Goal: Task Accomplishment & Management: Manage account settings

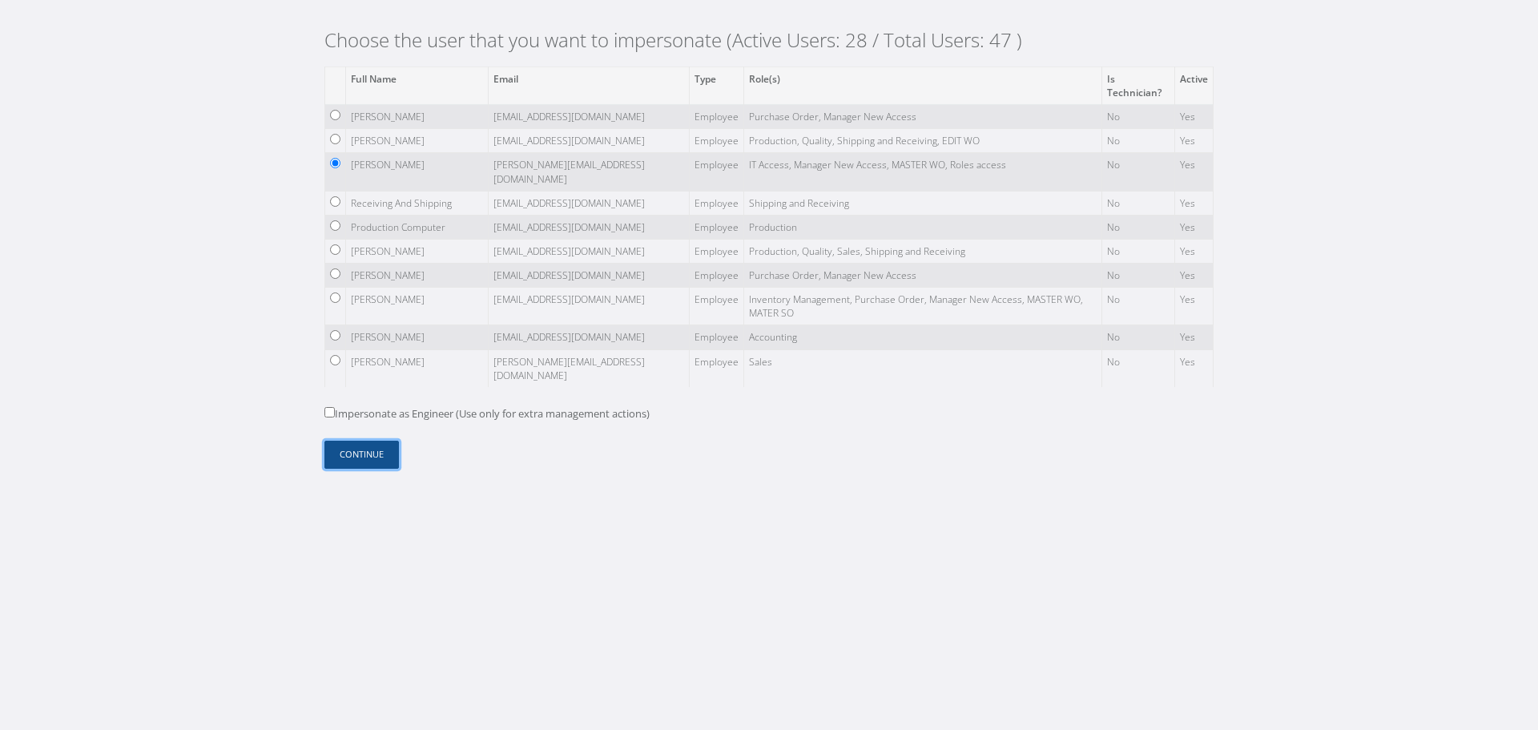
click at [369, 462] on button "Continue" at bounding box center [361, 455] width 75 height 28
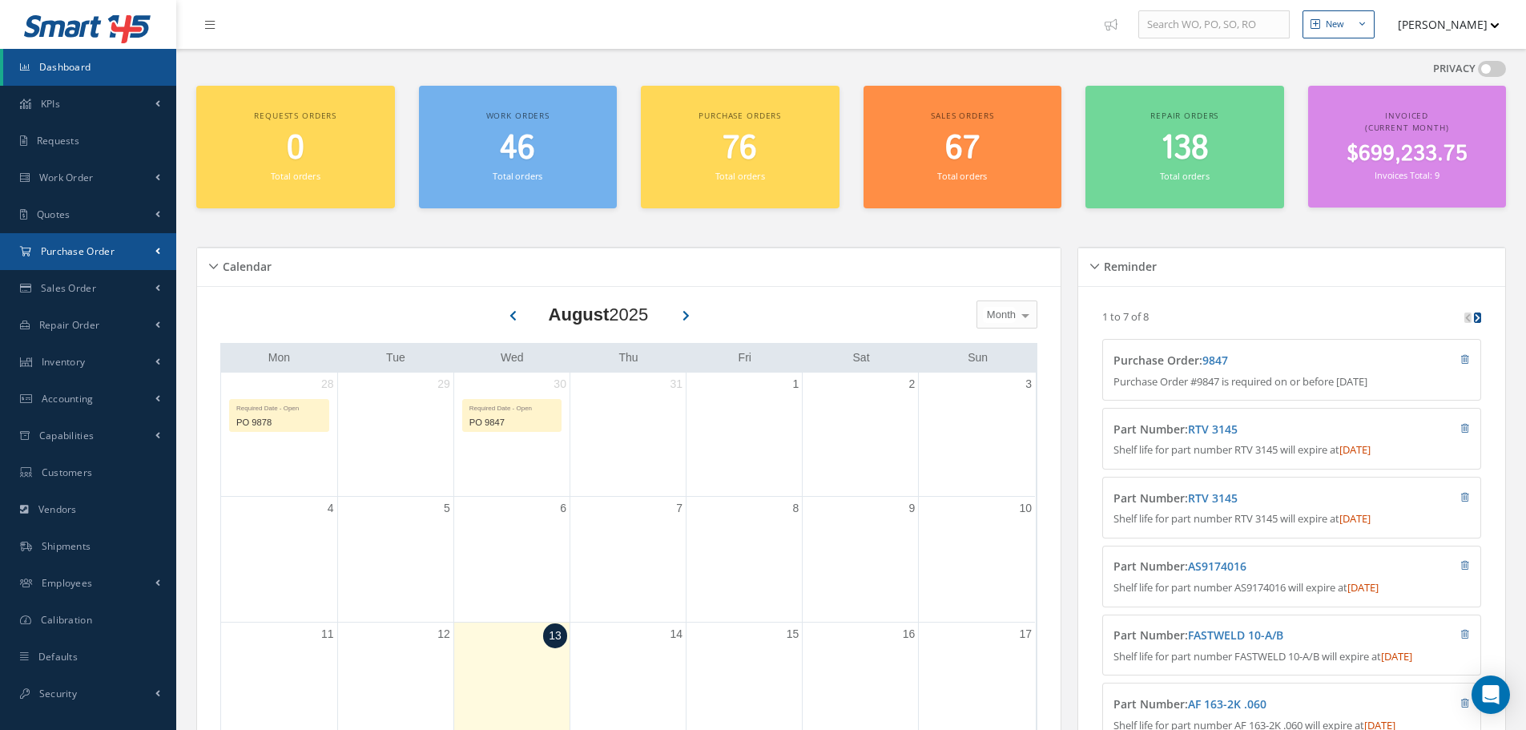
drag, startPoint x: 127, startPoint y: 259, endPoint x: 132, endPoint y: 272, distance: 13.7
click at [127, 259] on link "Purchase Order" at bounding box center [88, 251] width 176 height 37
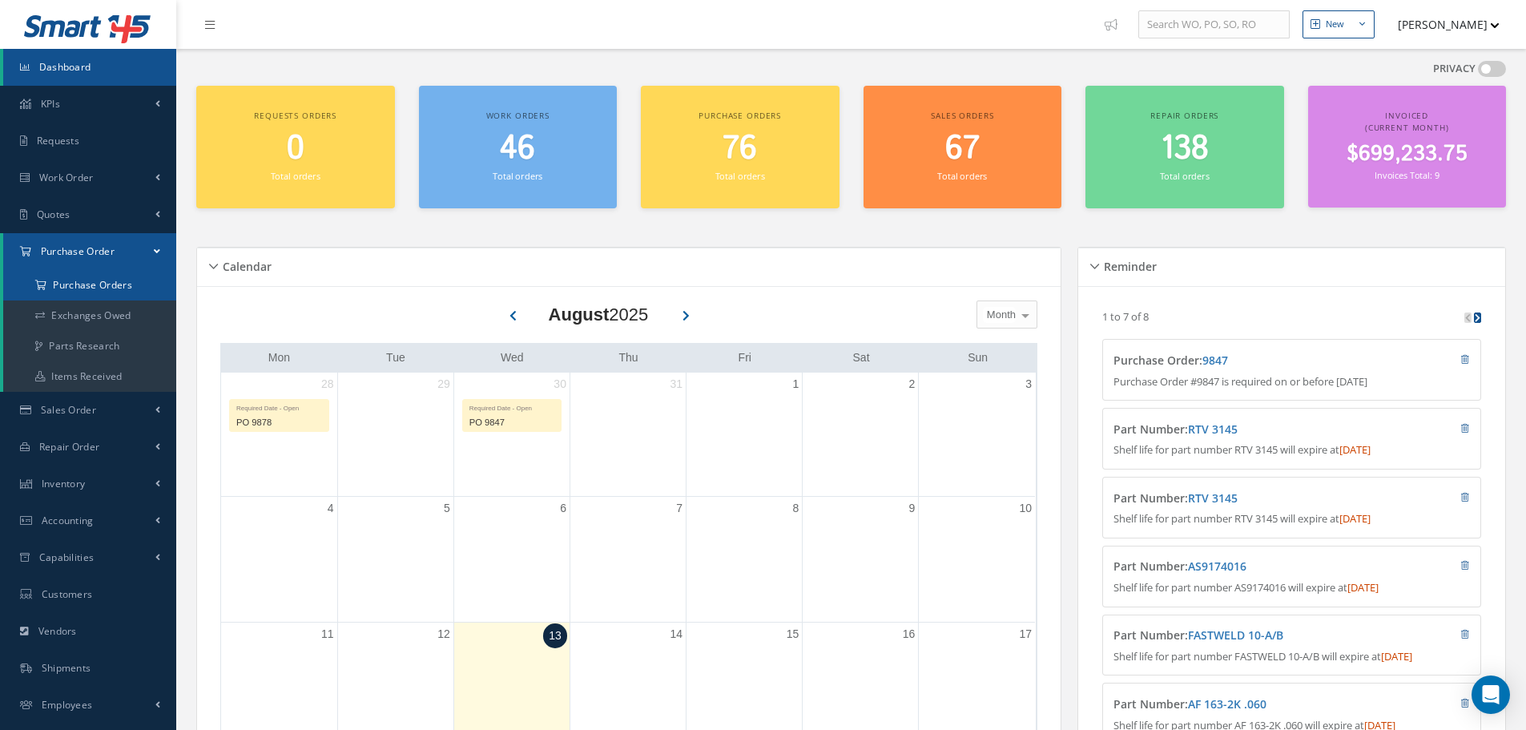
click at [128, 282] on a=1&status_id=2&status_id=3&status_id=5&collapsedFilters"] "Purchase Orders" at bounding box center [91, 285] width 176 height 30
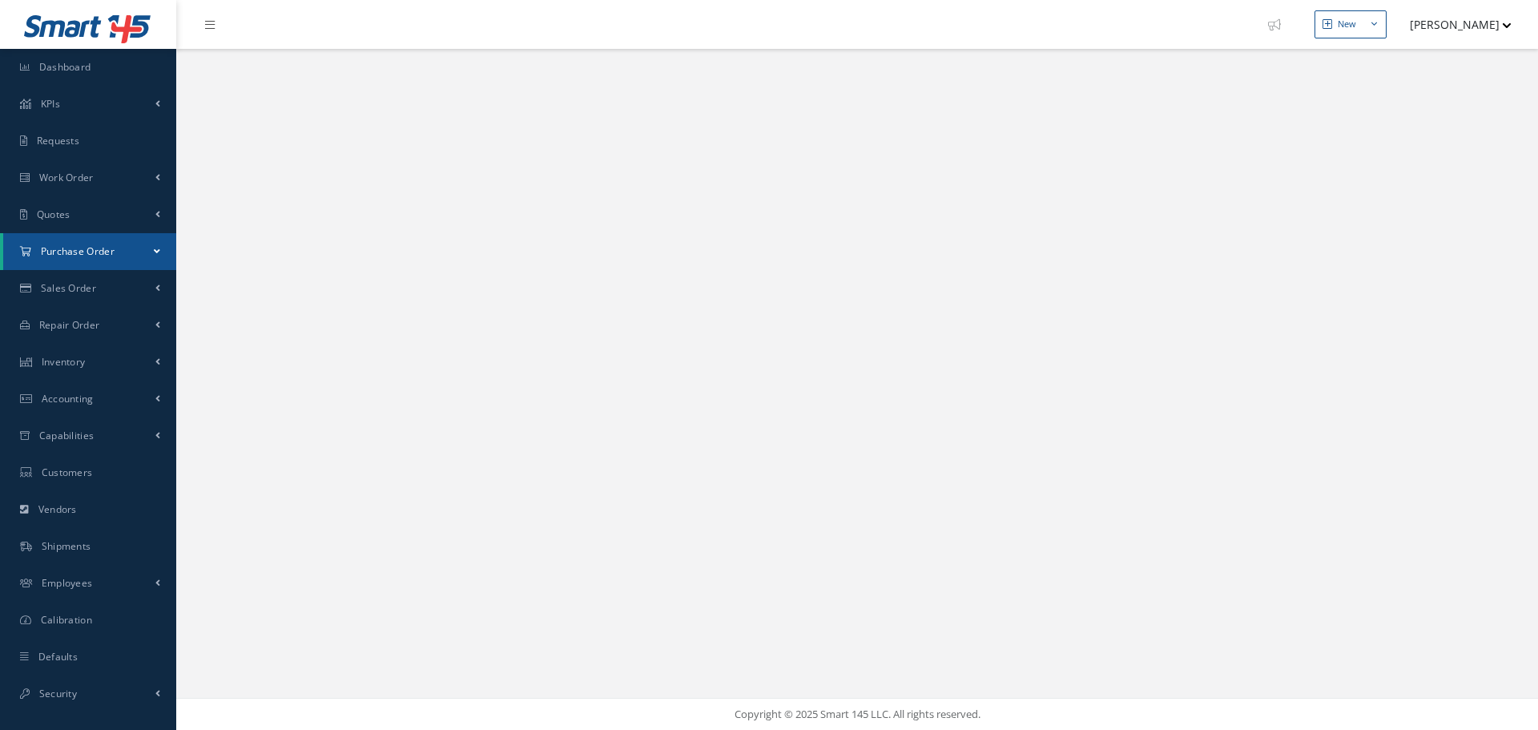
select select "25"
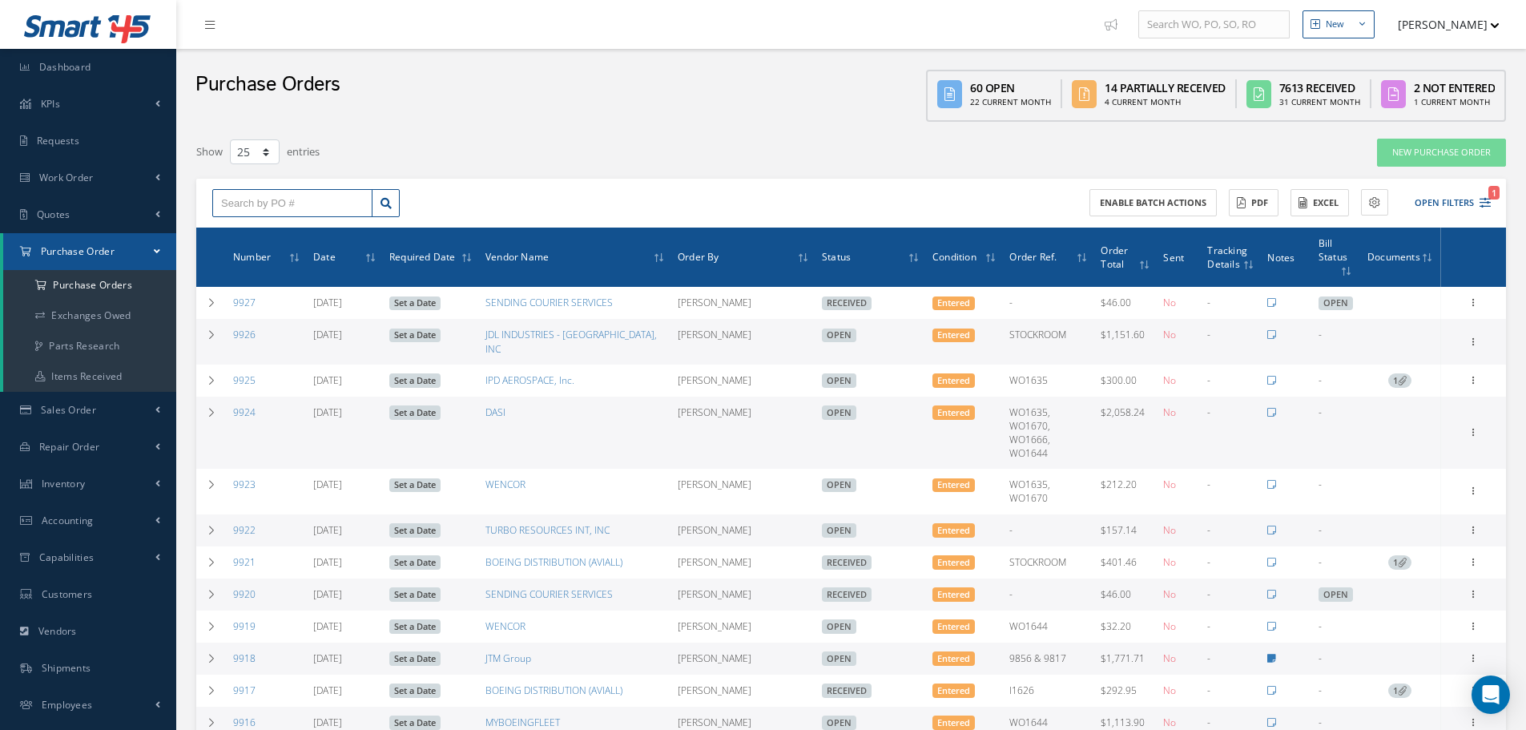
click at [307, 207] on input "text" at bounding box center [292, 203] width 160 height 29
paste input "9807"
click at [307, 207] on input "9807" at bounding box center [292, 203] width 160 height 29
type input "9807"
click at [394, 209] on link at bounding box center [386, 203] width 28 height 29
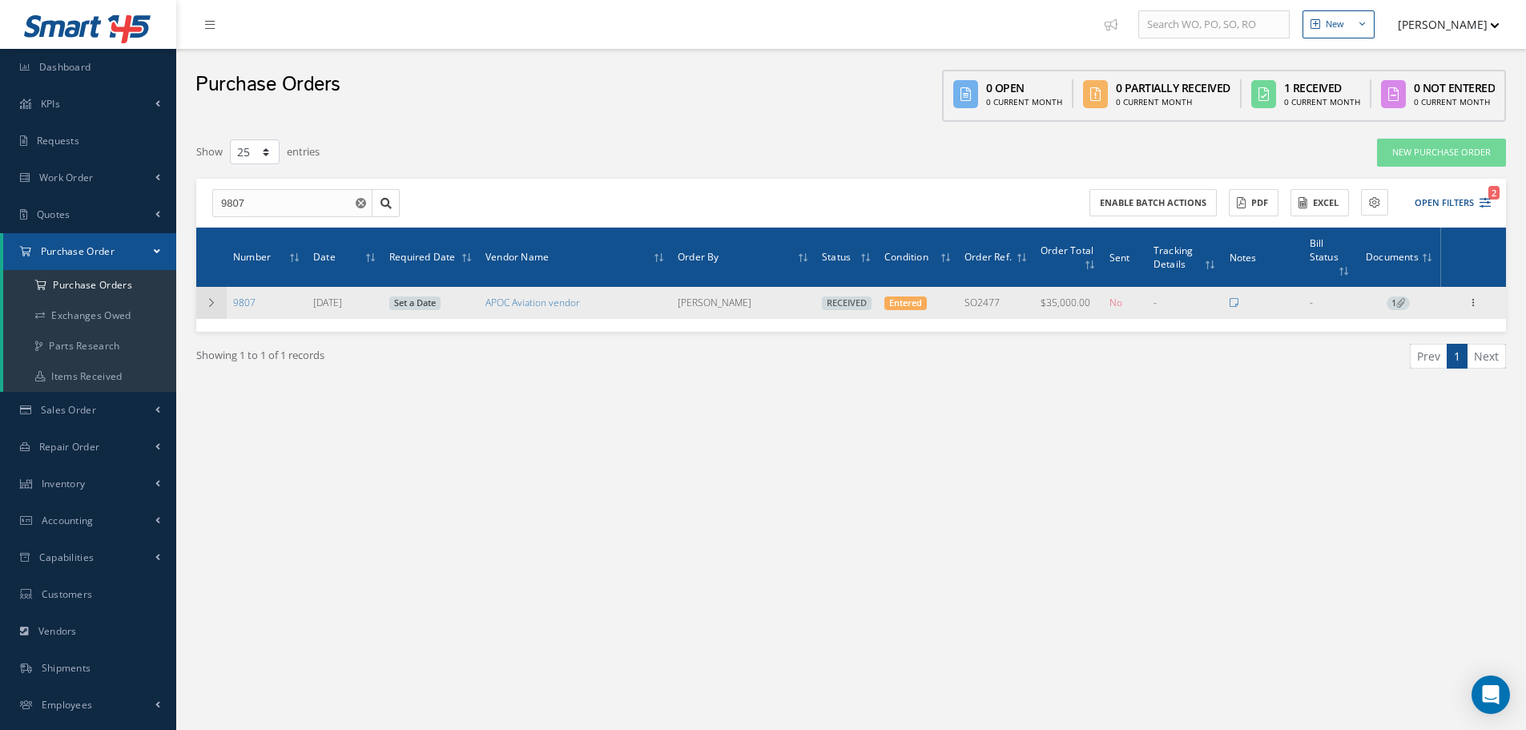
click at [216, 299] on icon at bounding box center [211, 303] width 11 height 10
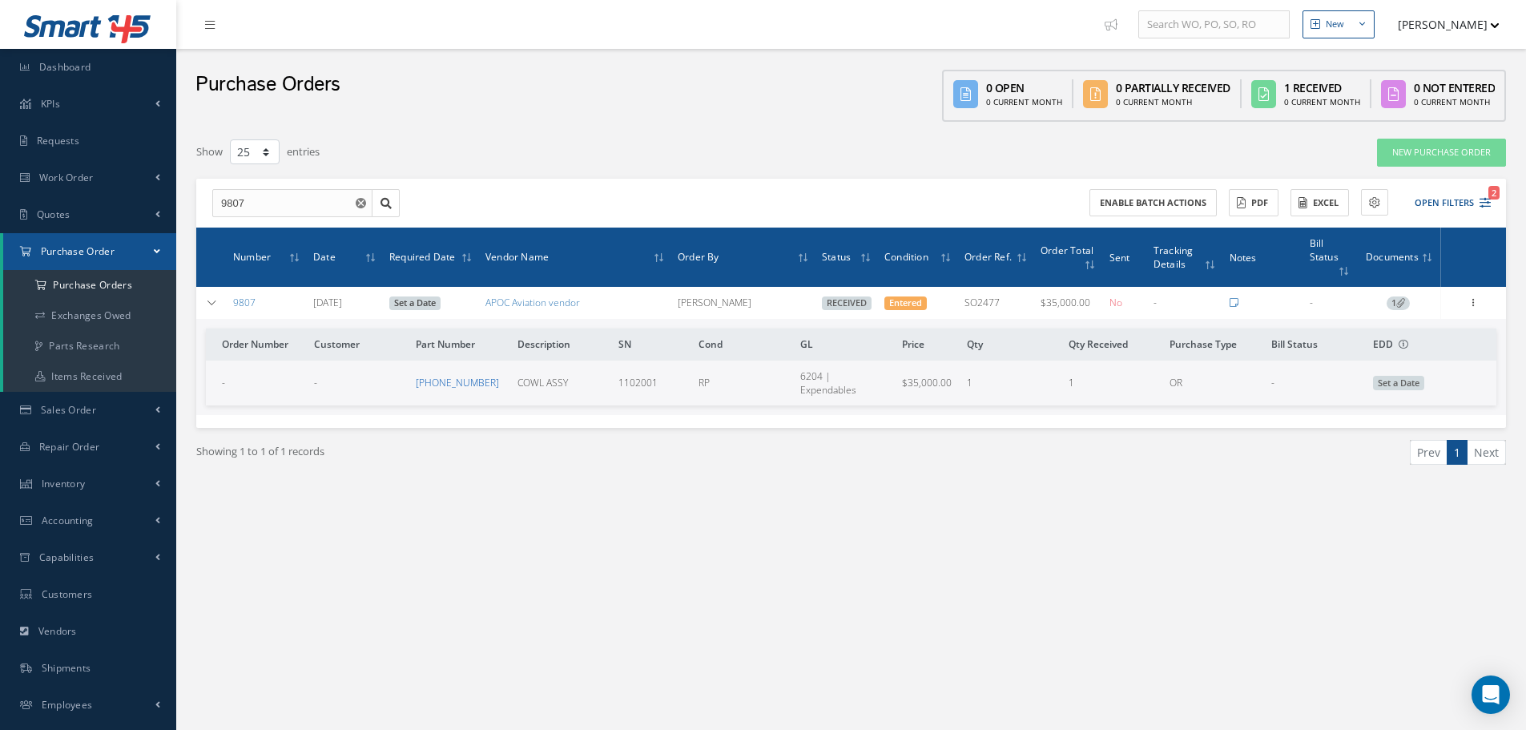
click at [441, 377] on link "314-2200-17" at bounding box center [457, 383] width 83 height 14
click at [155, 167] on link "Work Order" at bounding box center [88, 177] width 176 height 37
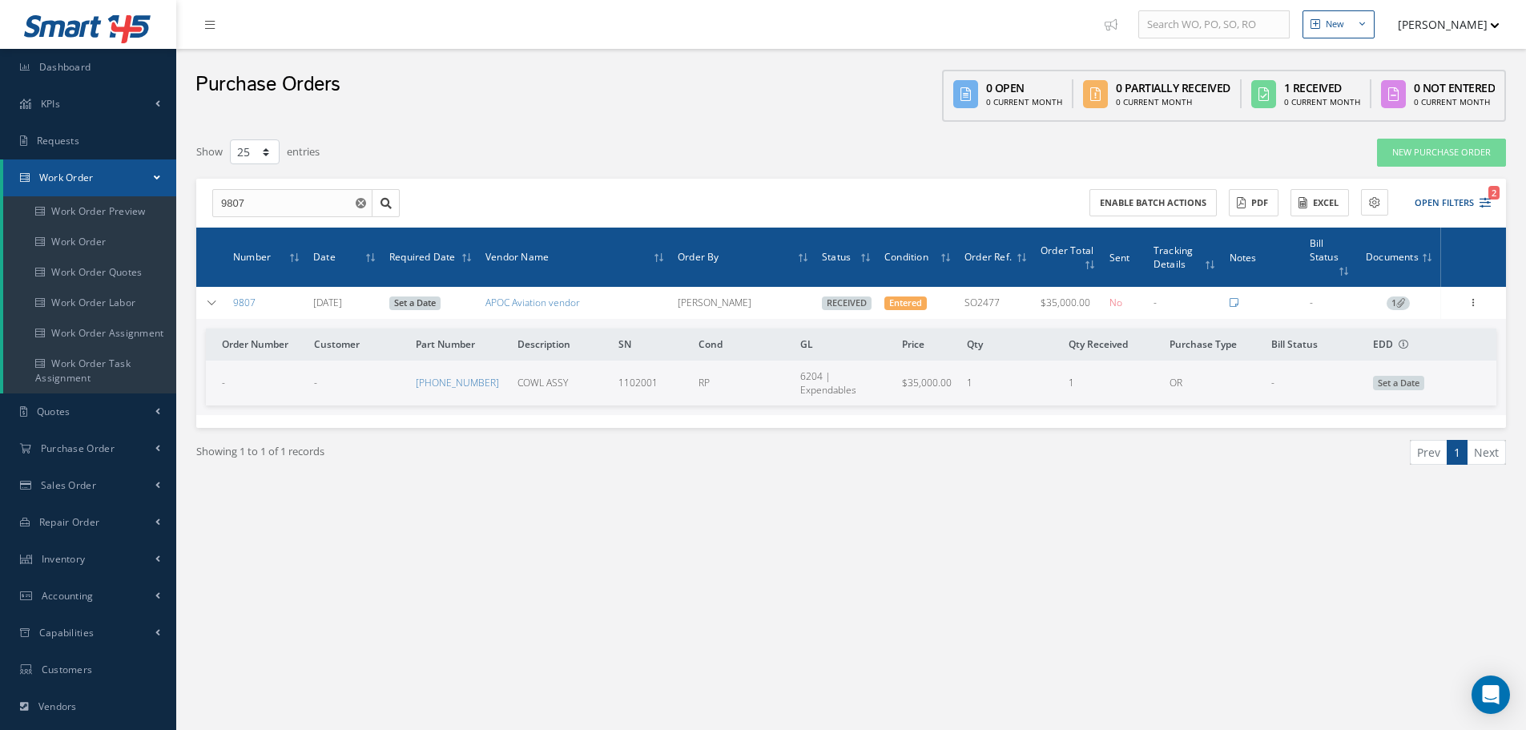
click at [564, 121] on div "Purchase Orders 0 Open 0 Current Month 0 Partially Received 0 Current Month 1 R…" at bounding box center [851, 89] width 1350 height 81
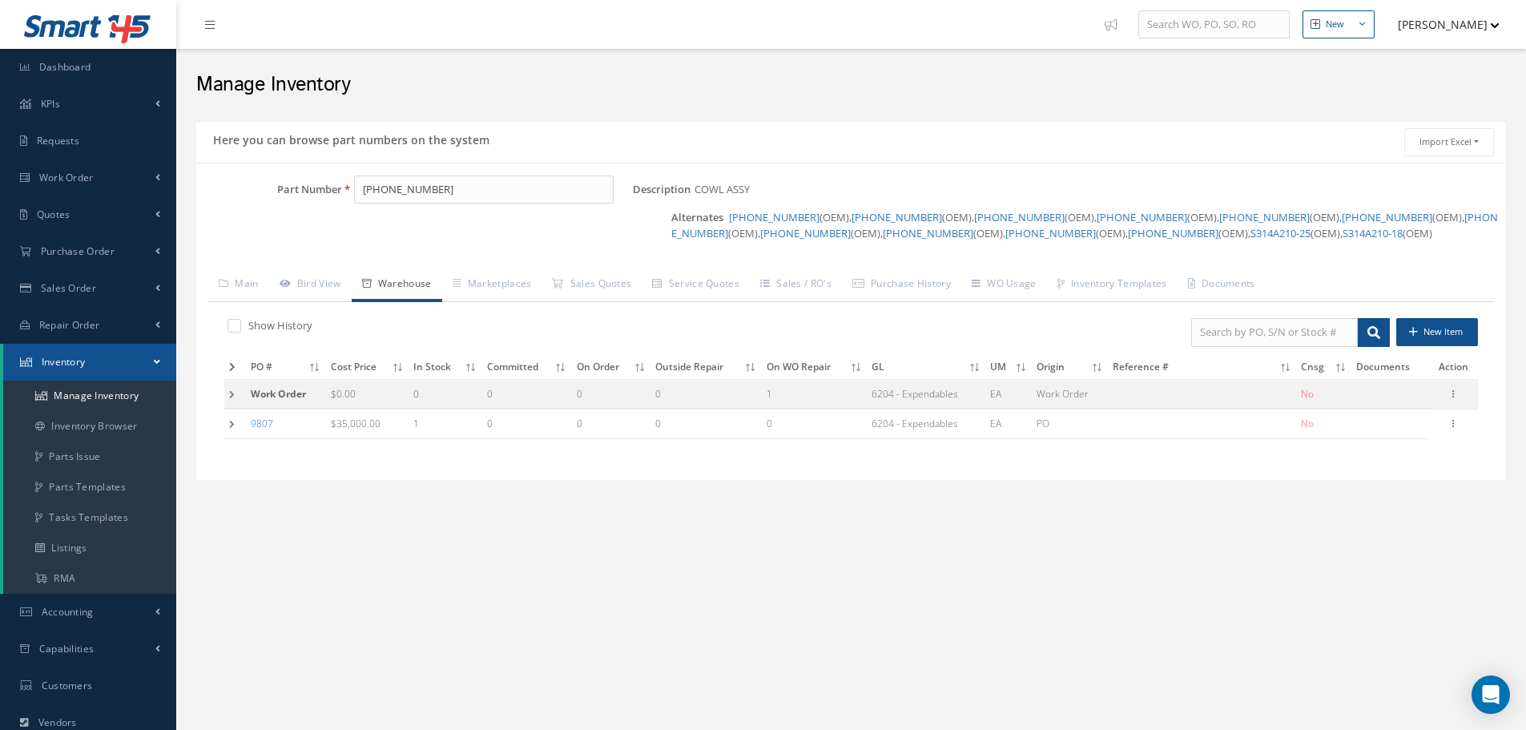
click at [230, 399] on td at bounding box center [235, 394] width 22 height 30
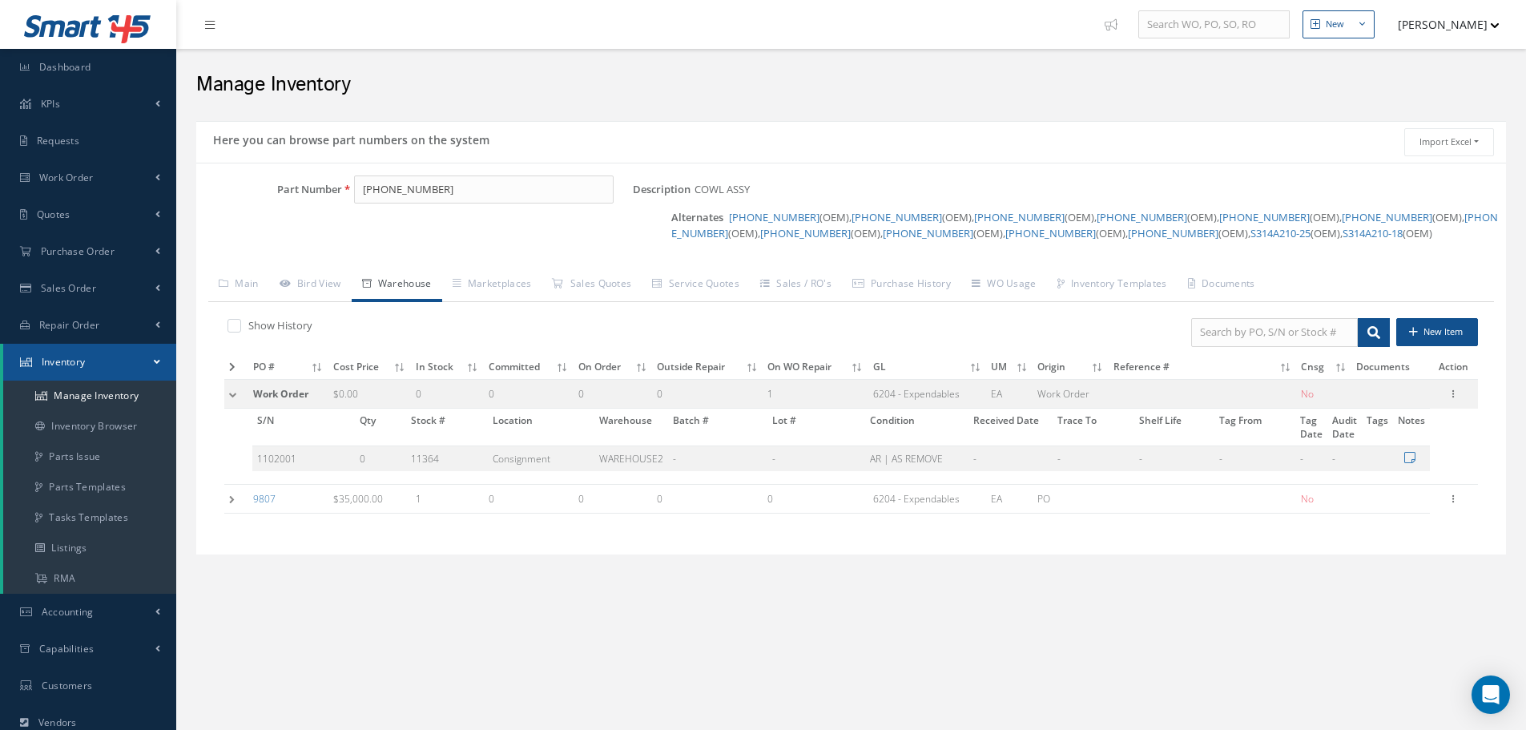
click at [228, 494] on td at bounding box center [236, 499] width 24 height 30
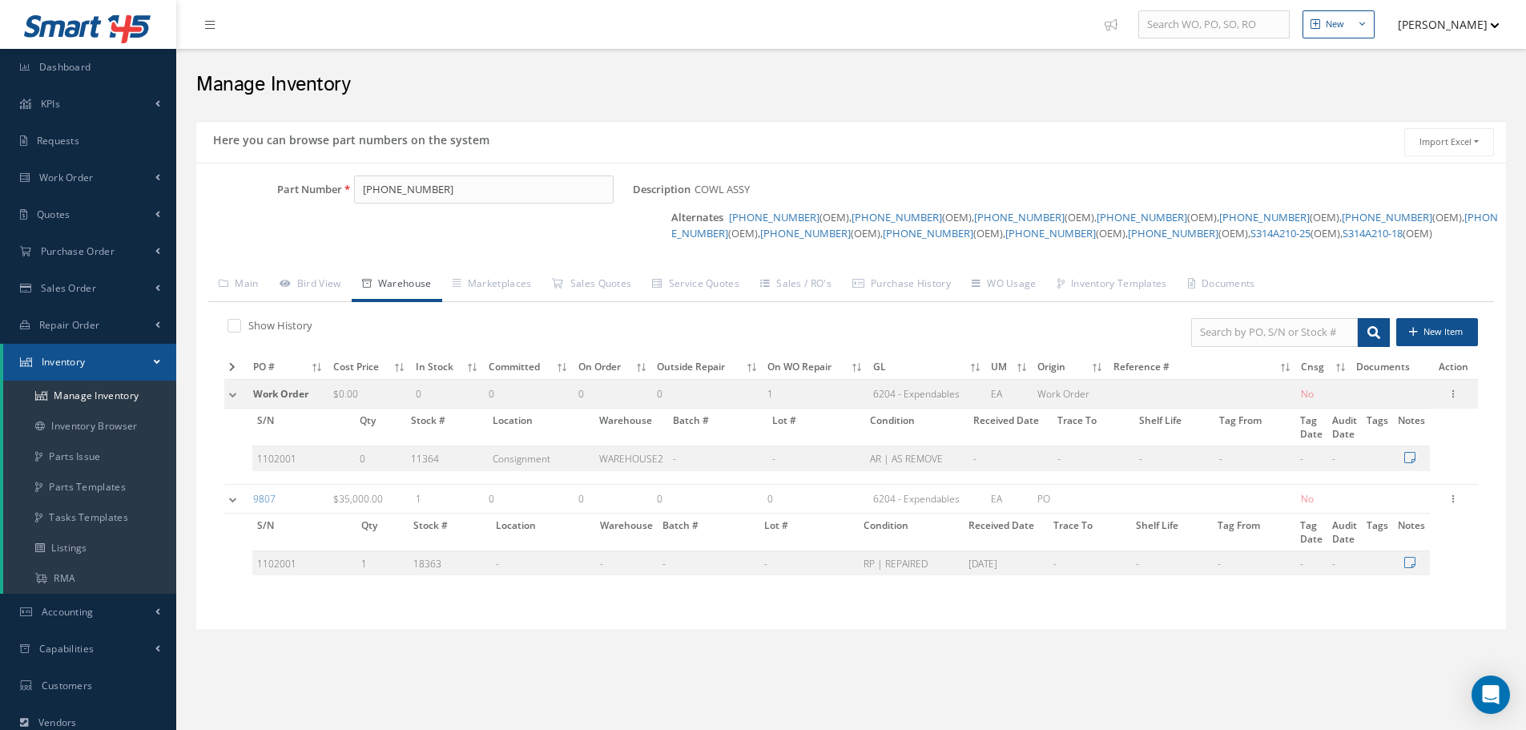
click at [401, 277] on link "Warehouse" at bounding box center [397, 285] width 91 height 34
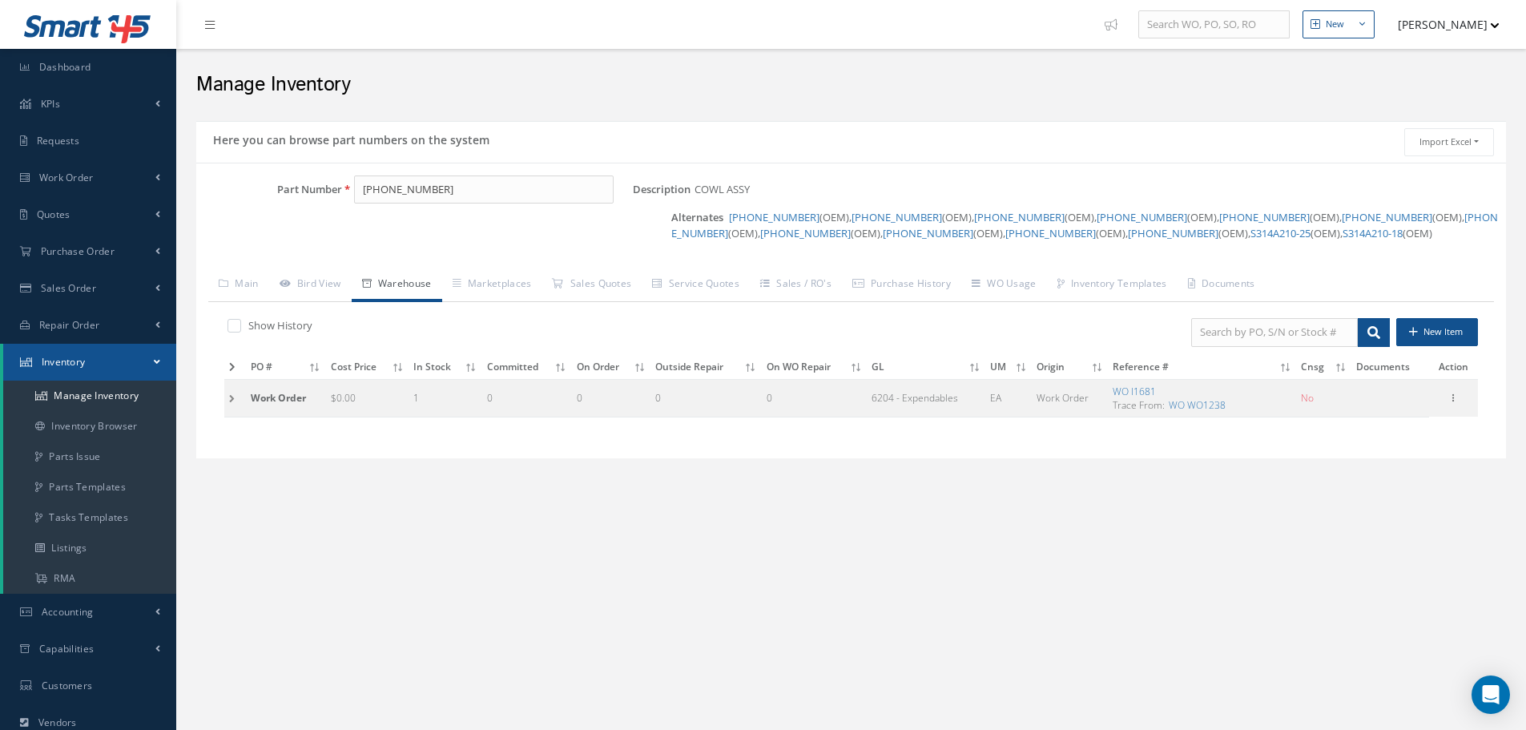
click at [228, 407] on td at bounding box center [235, 398] width 22 height 38
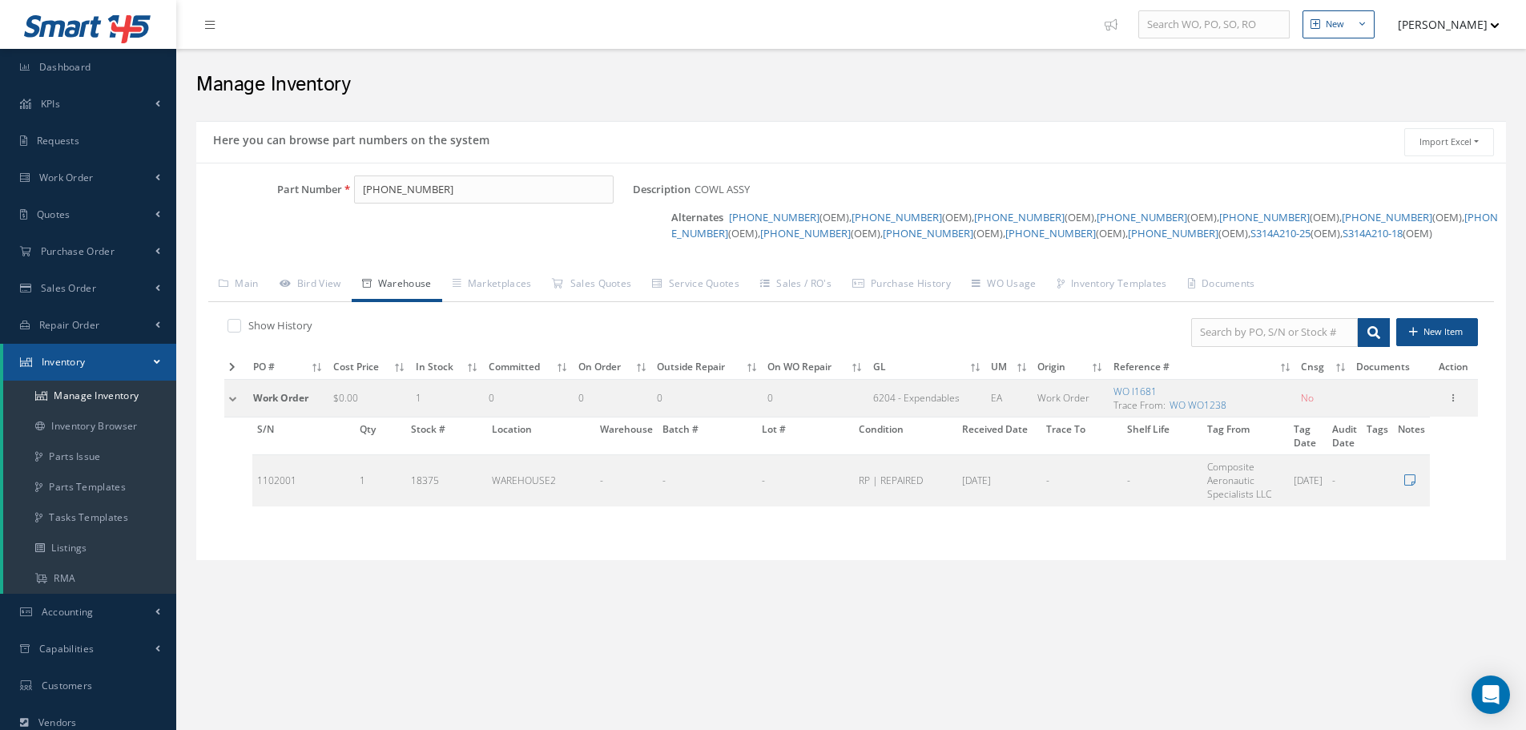
click at [230, 405] on td at bounding box center [236, 398] width 24 height 38
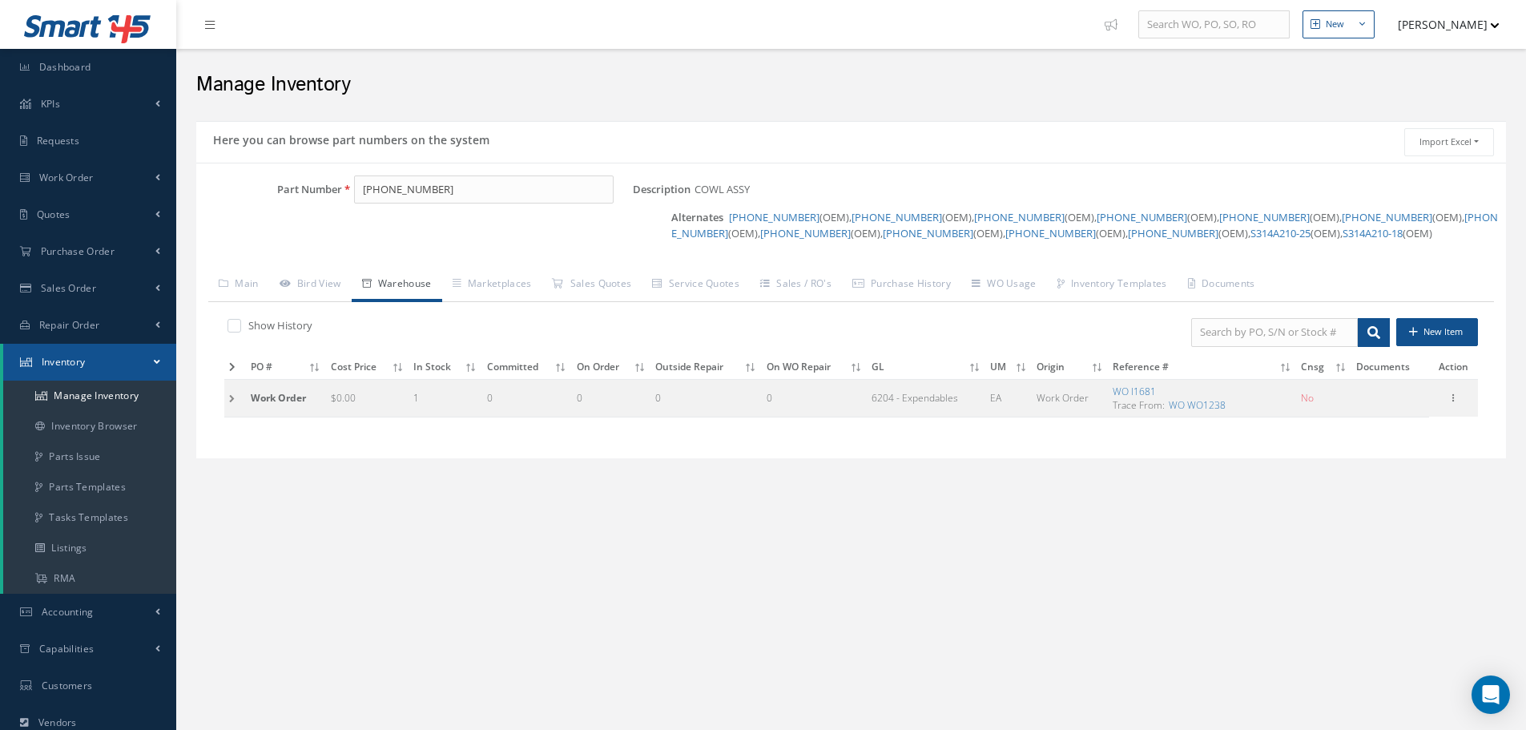
click at [390, 510] on div "New New Work Order New Purchase Order New Customer Quote New Sales Order New Re…" at bounding box center [851, 462] width 1350 height 925
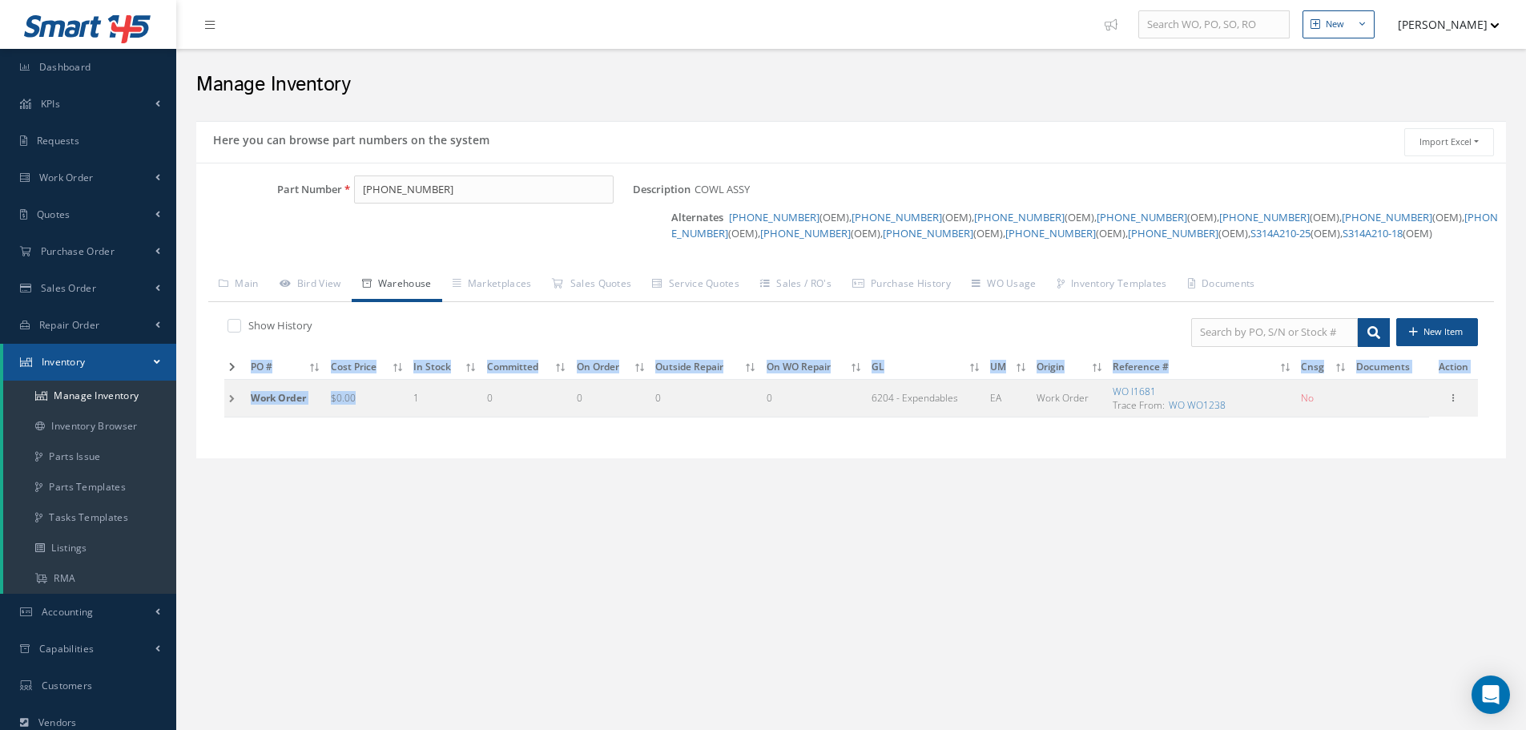
drag, startPoint x: 402, startPoint y: 403, endPoint x: 784, endPoint y: 425, distance: 382.8
click at [784, 425] on div "Show History New Item PO # Cost Price In Stock Committed On Order Outside Repai…" at bounding box center [851, 374] width 1286 height 144
click at [607, 430] on div "Show History New Item PO # Cost Price In Stock Committed On Order Outside Repai…" at bounding box center [851, 374] width 1286 height 144
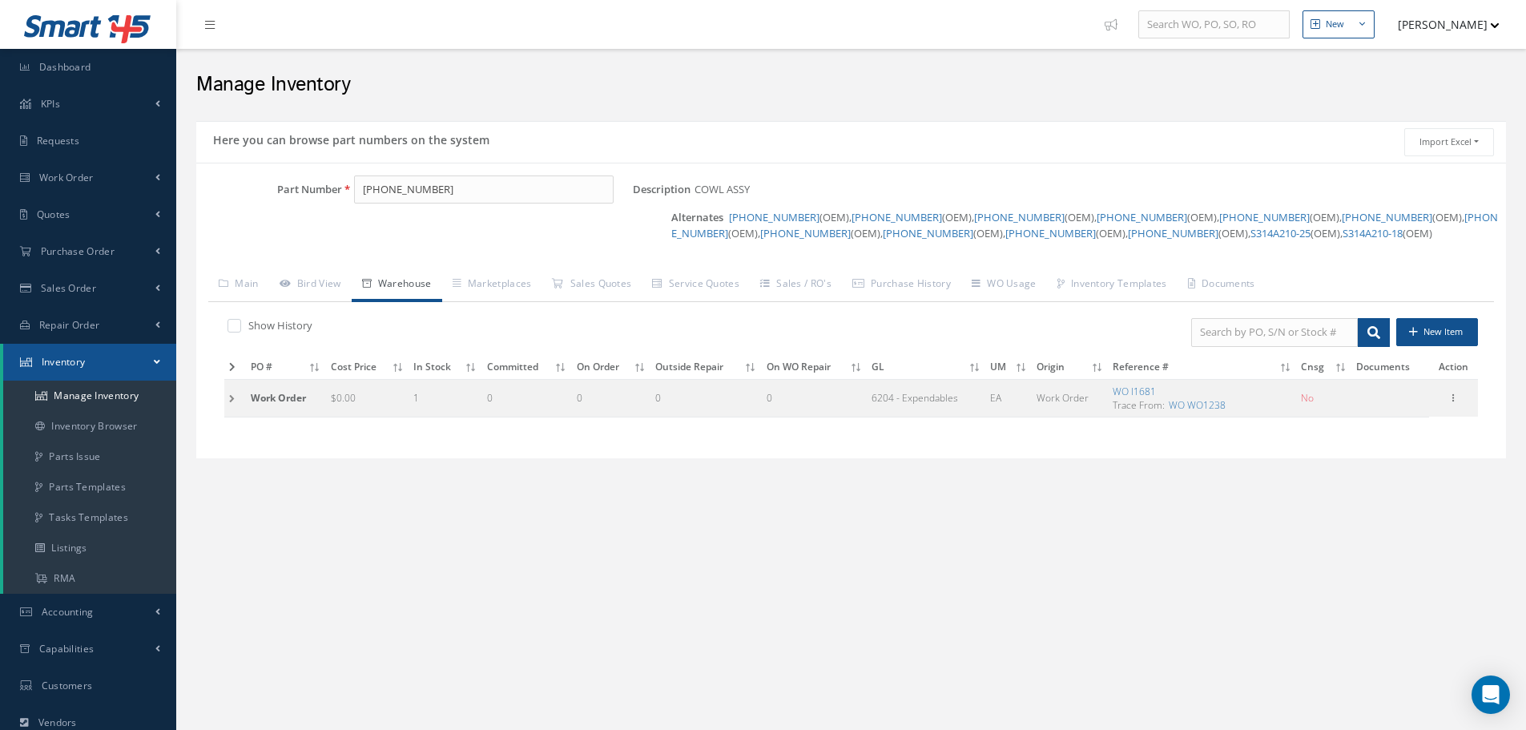
click at [626, 58] on div "Manage Inventory" at bounding box center [851, 81] width 1334 height 48
click at [572, 325] on div "Show History" at bounding box center [531, 327] width 615 height 18
click at [339, 274] on link "Bird View" at bounding box center [310, 285] width 83 height 34
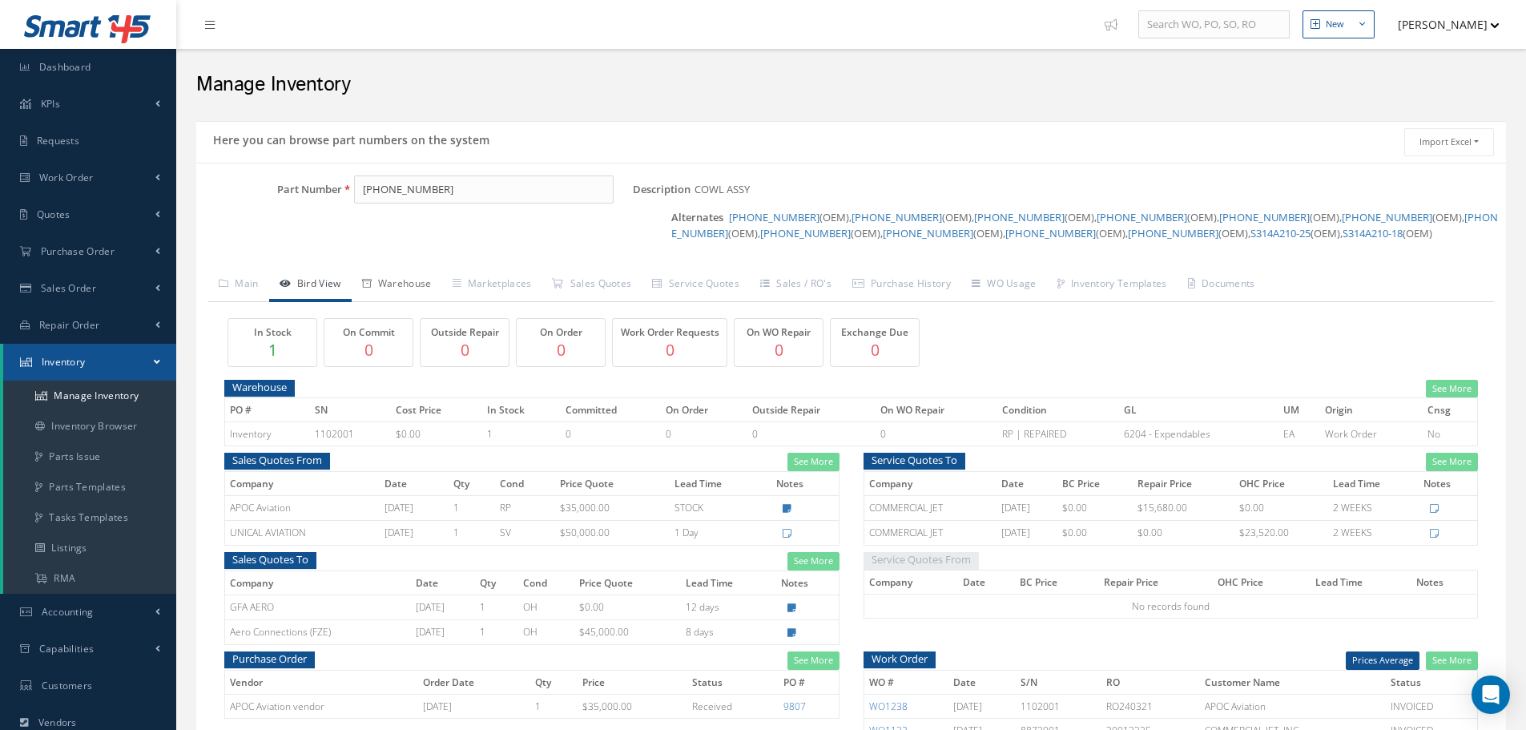
click at [404, 288] on link "Warehouse" at bounding box center [397, 285] width 91 height 34
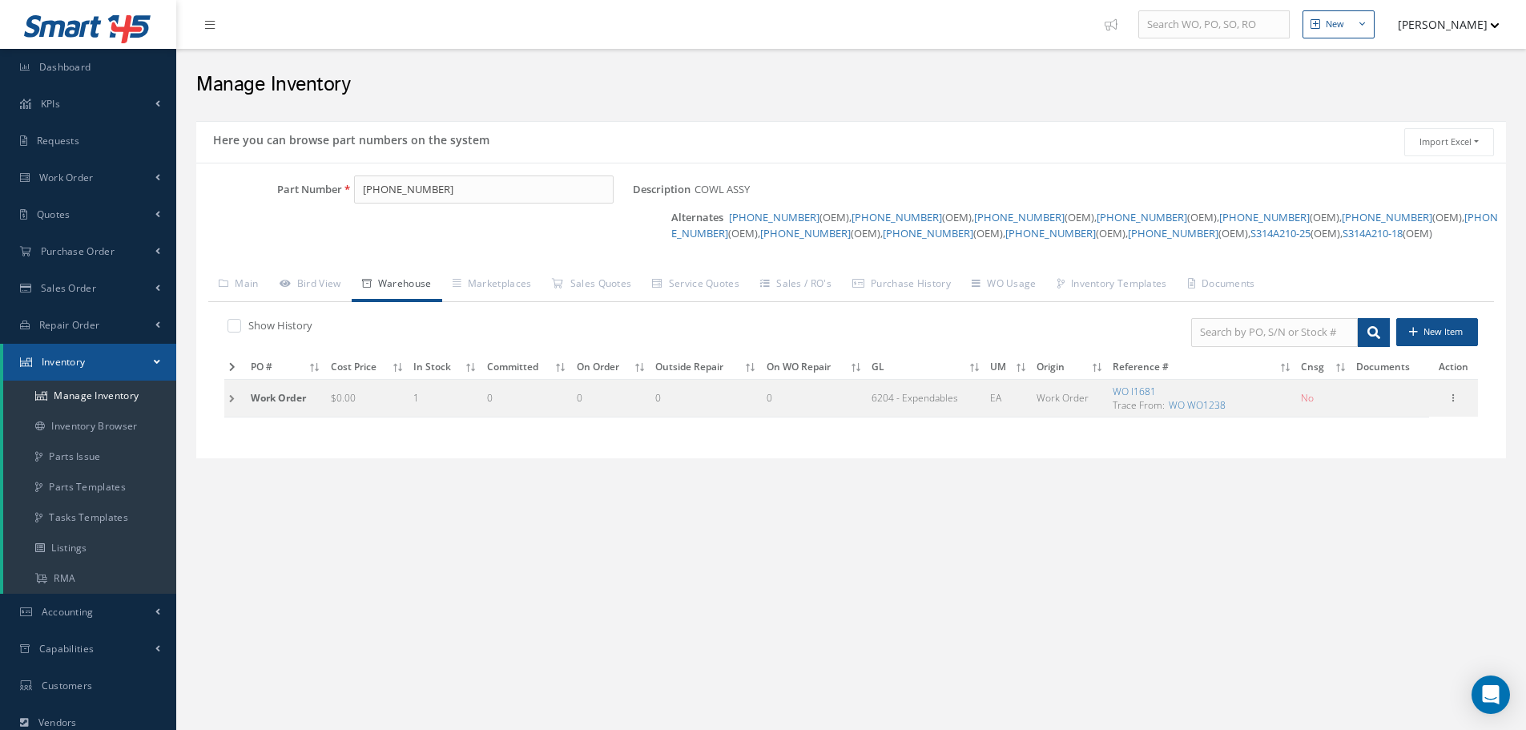
click at [280, 328] on label "Show History" at bounding box center [278, 325] width 68 height 14
click at [238, 328] on input "checkbox" at bounding box center [233, 327] width 10 height 10
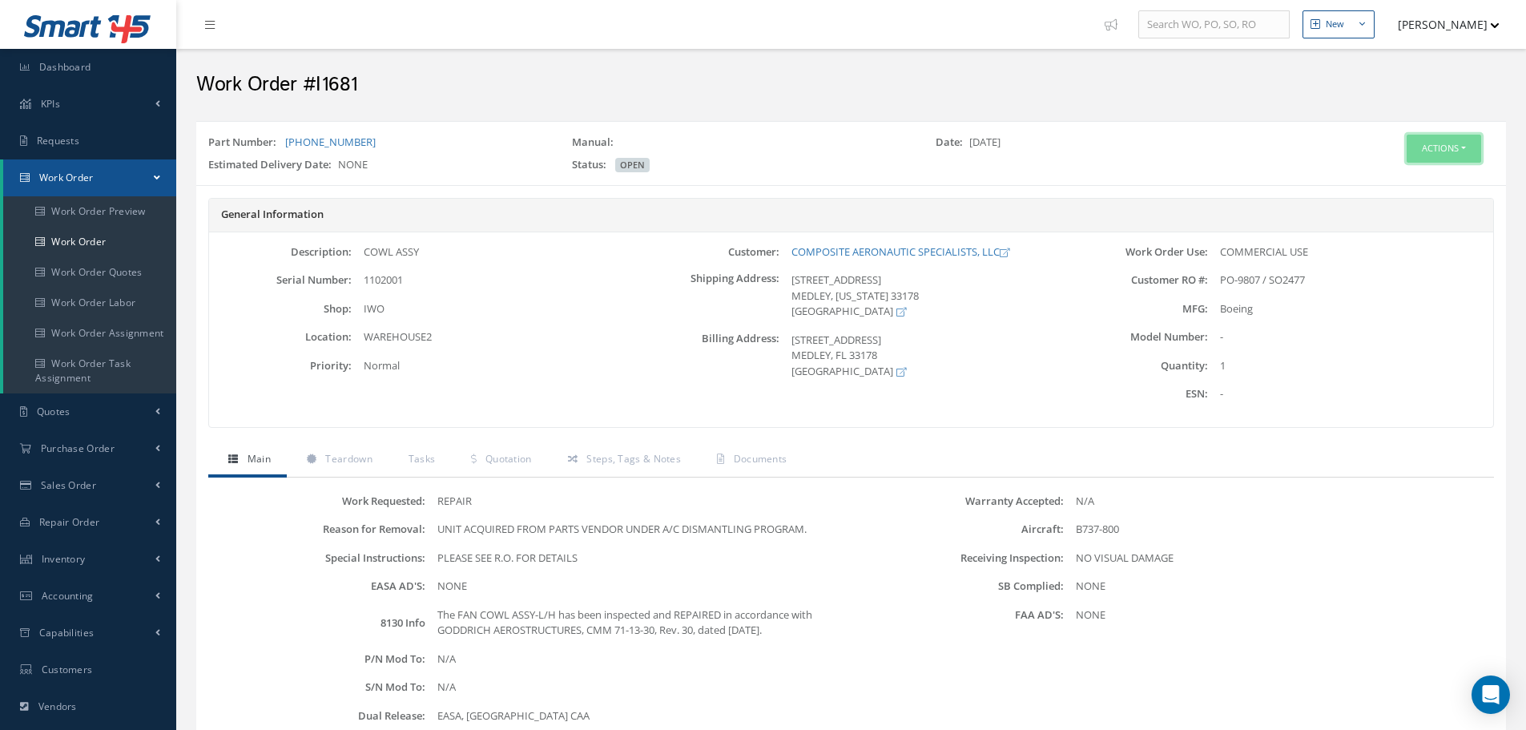
click at [1425, 149] on button "Actions" at bounding box center [1444, 149] width 75 height 28
click at [1400, 179] on link "Edit" at bounding box center [1420, 179] width 128 height 22
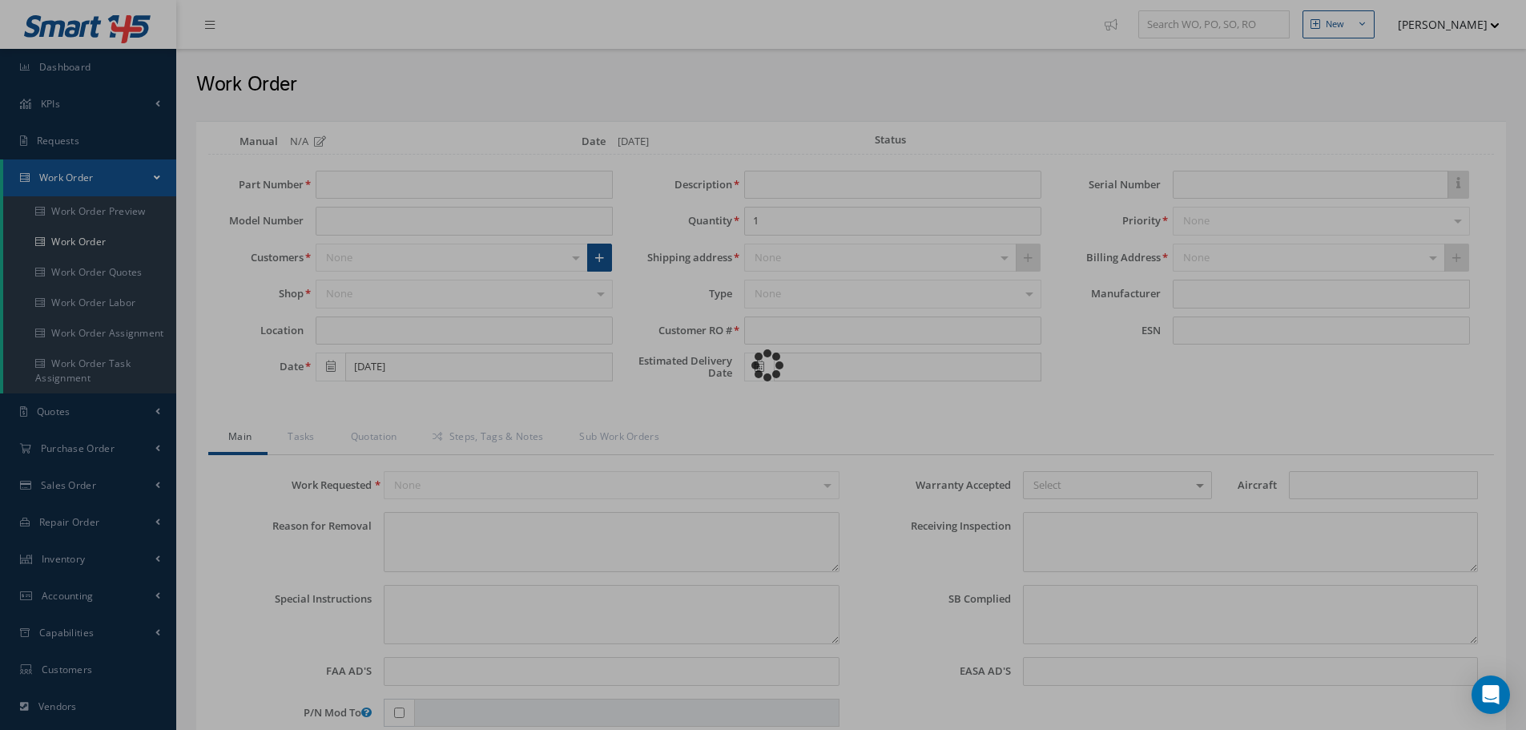
type input "[PHONE_NUMBER]"
type input "WAREHOUSE2"
type input "[DATE]"
type input "COWL ASSY"
type input "PO-9807 / SO2477"
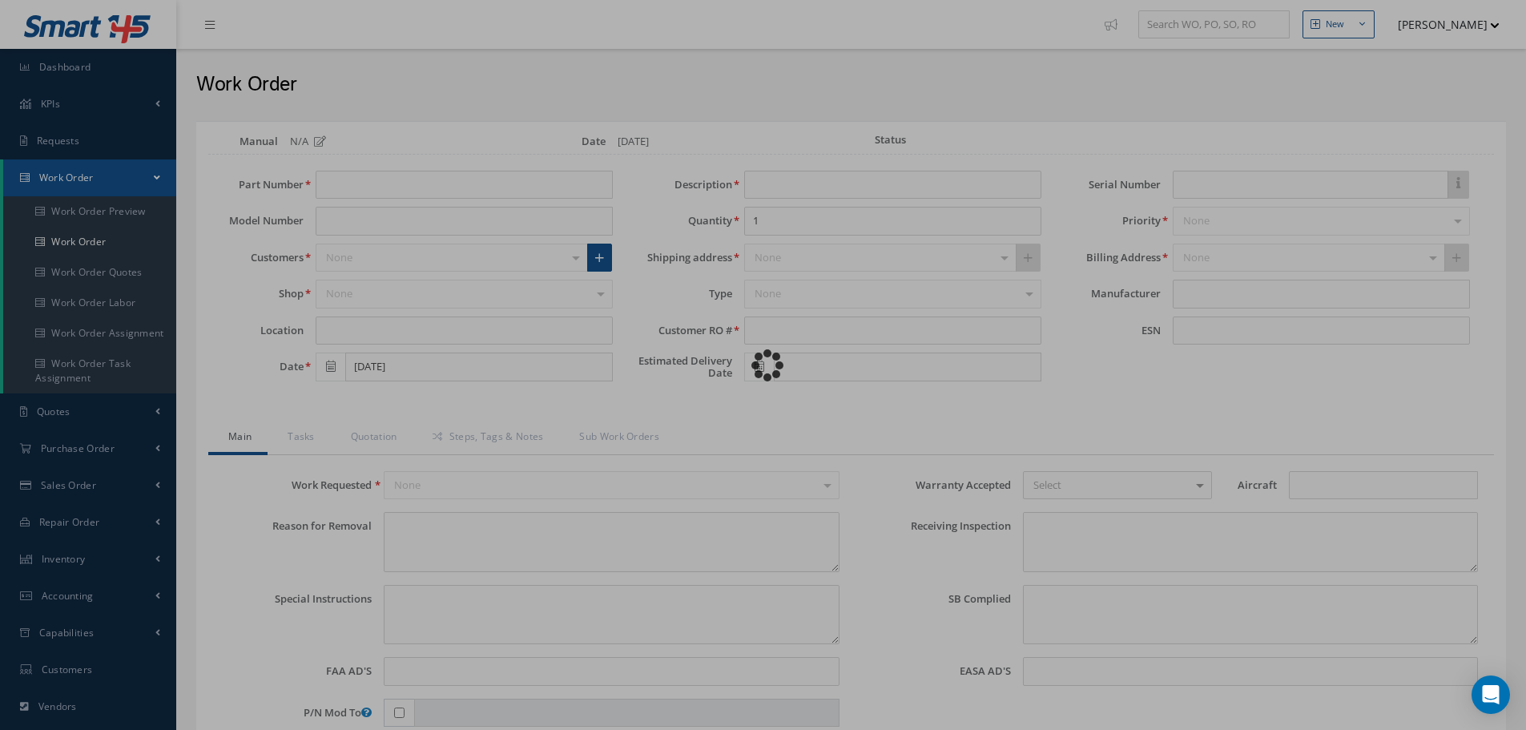
type input "1102001"
type textarea "UNIT ACQUIRED FROM PARTS VENDOR UNDER A/C DISMANTLING PROGRAM."
type textarea "PLEASE SEE R.O. FOR DETAILS"
type input "NONE"
type input "B737-800"
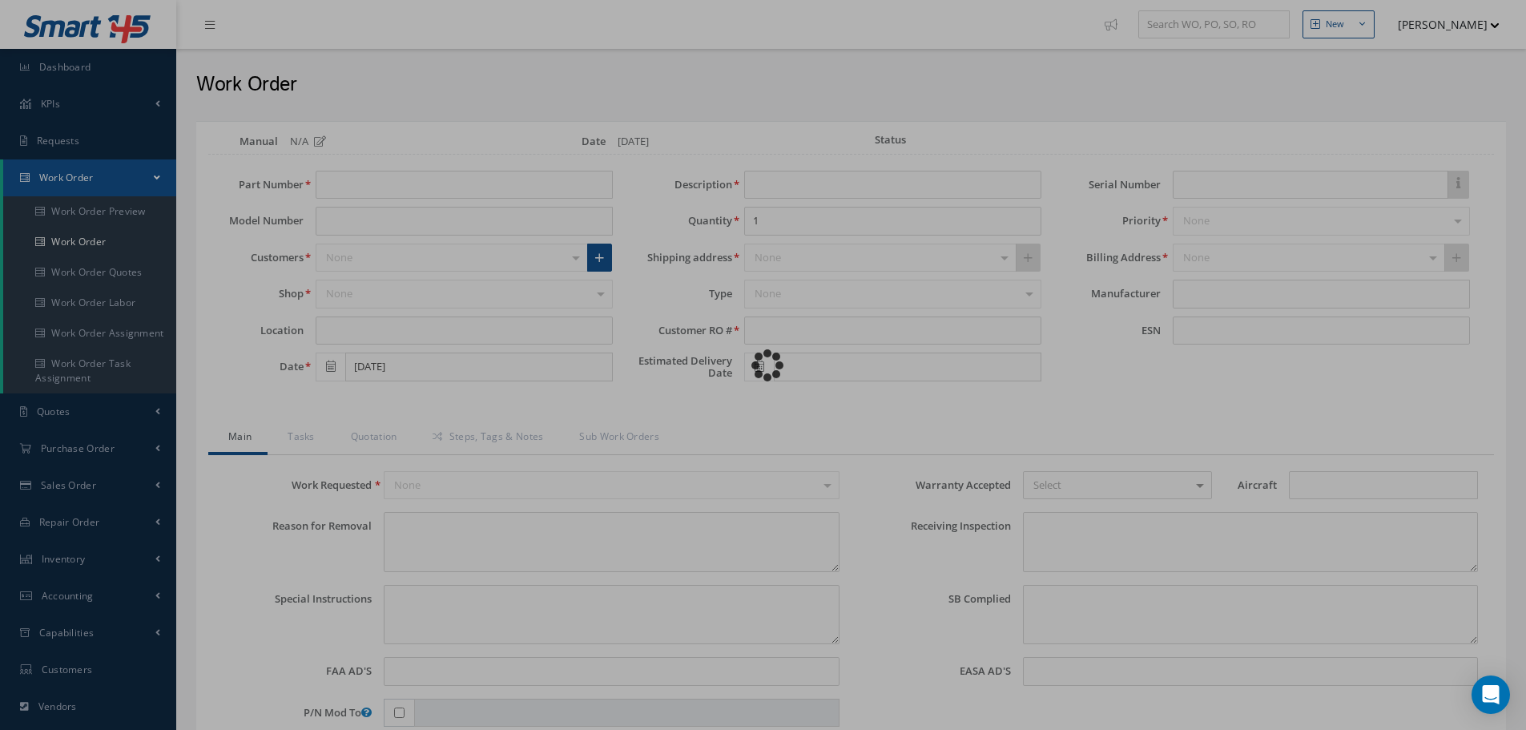
type textarea "NO VISUAL DAMAGE"
type textarea "NONE"
type input "NONE"
type textarea "The FAN COWL ASSY-L/H has been inspected and REPAIRED in accordance with GODDRI…"
type input "[DATE]"
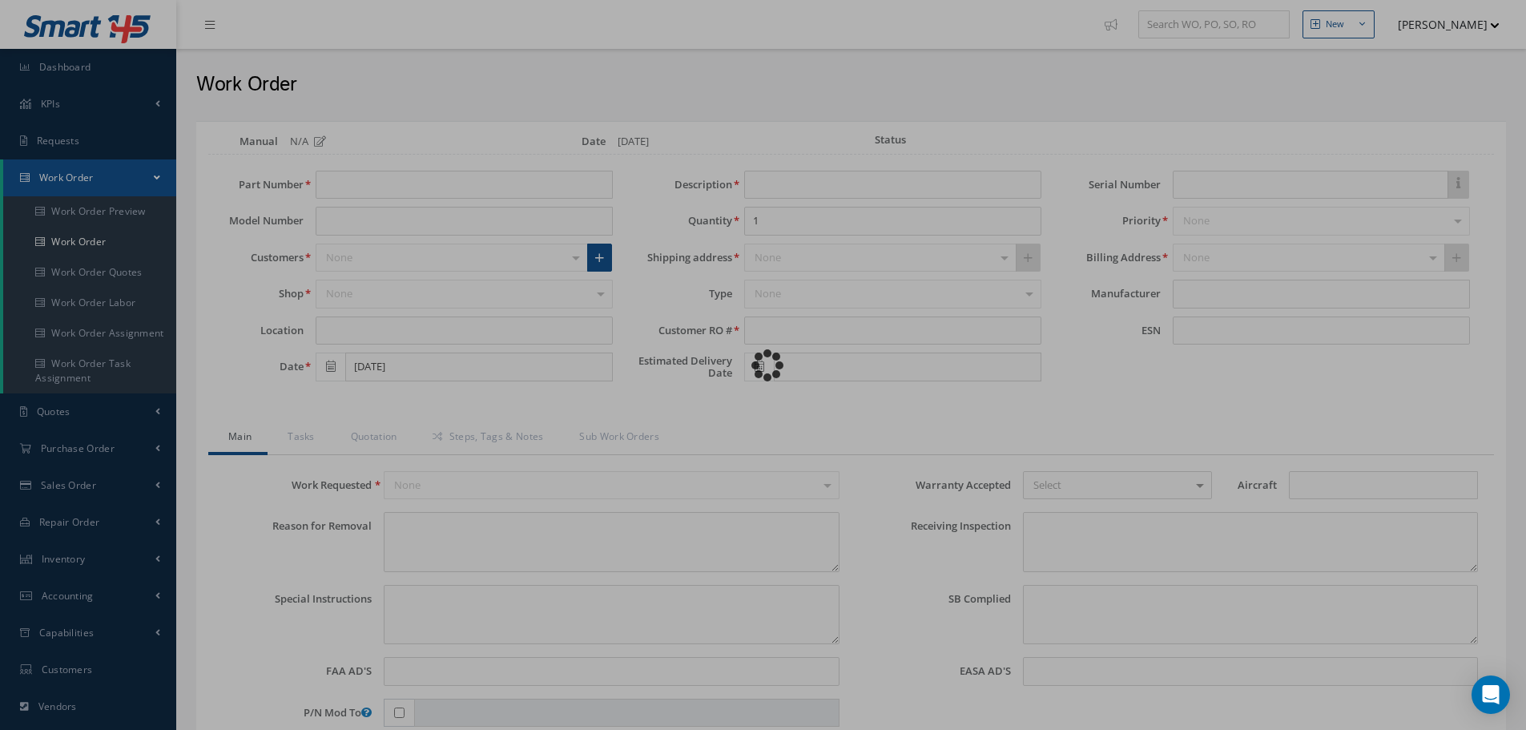
type input "[DATE]"
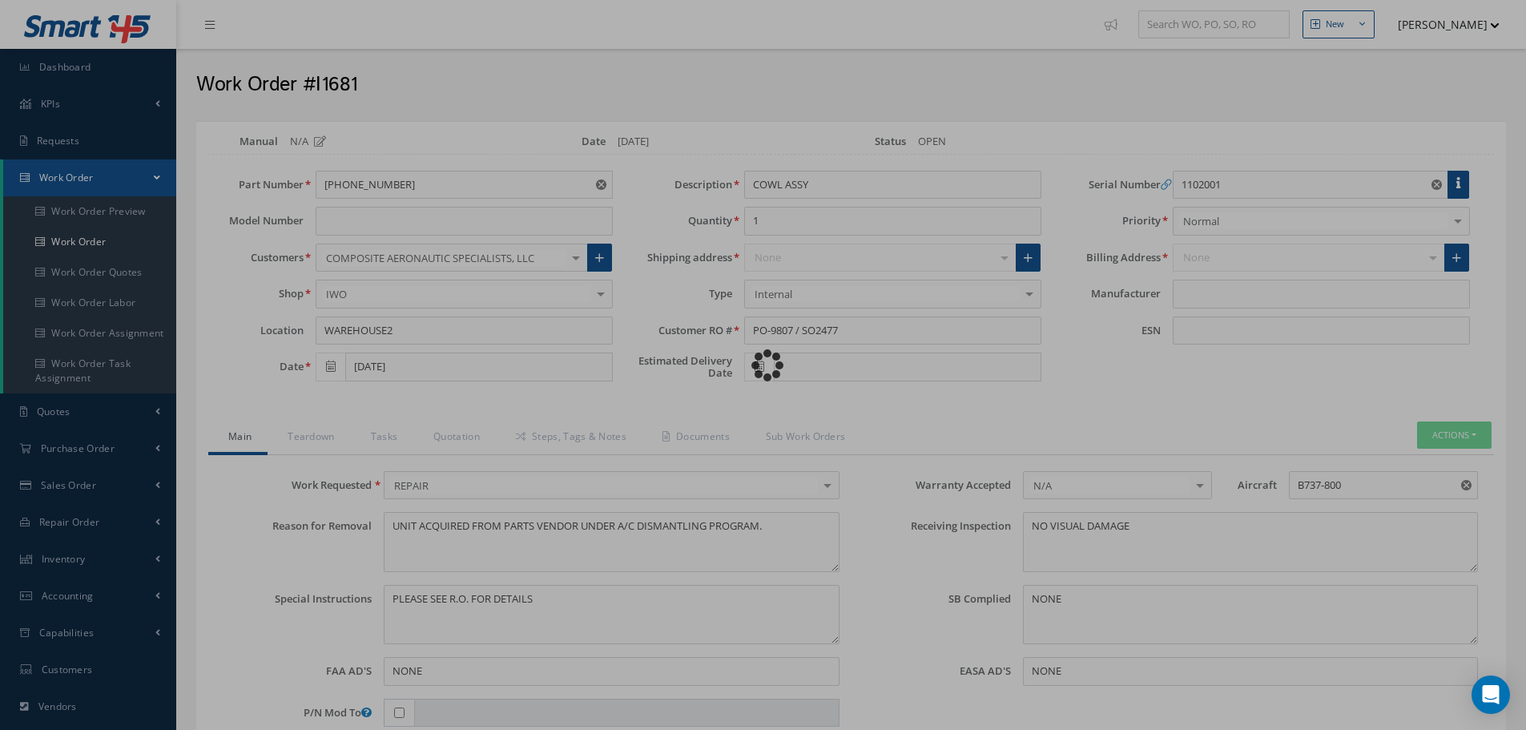
type input "Boeing"
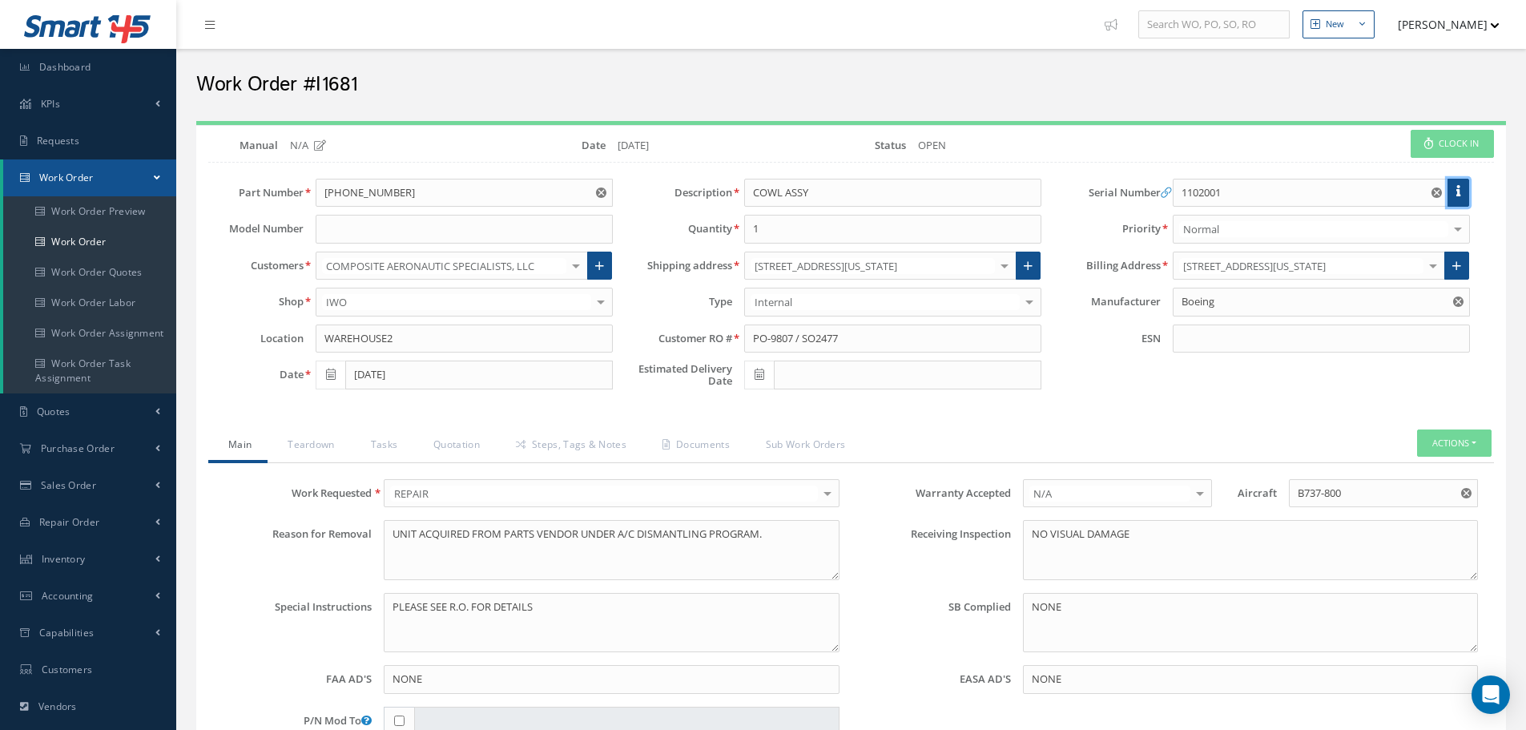
click at [1461, 187] on link at bounding box center [1459, 193] width 22 height 29
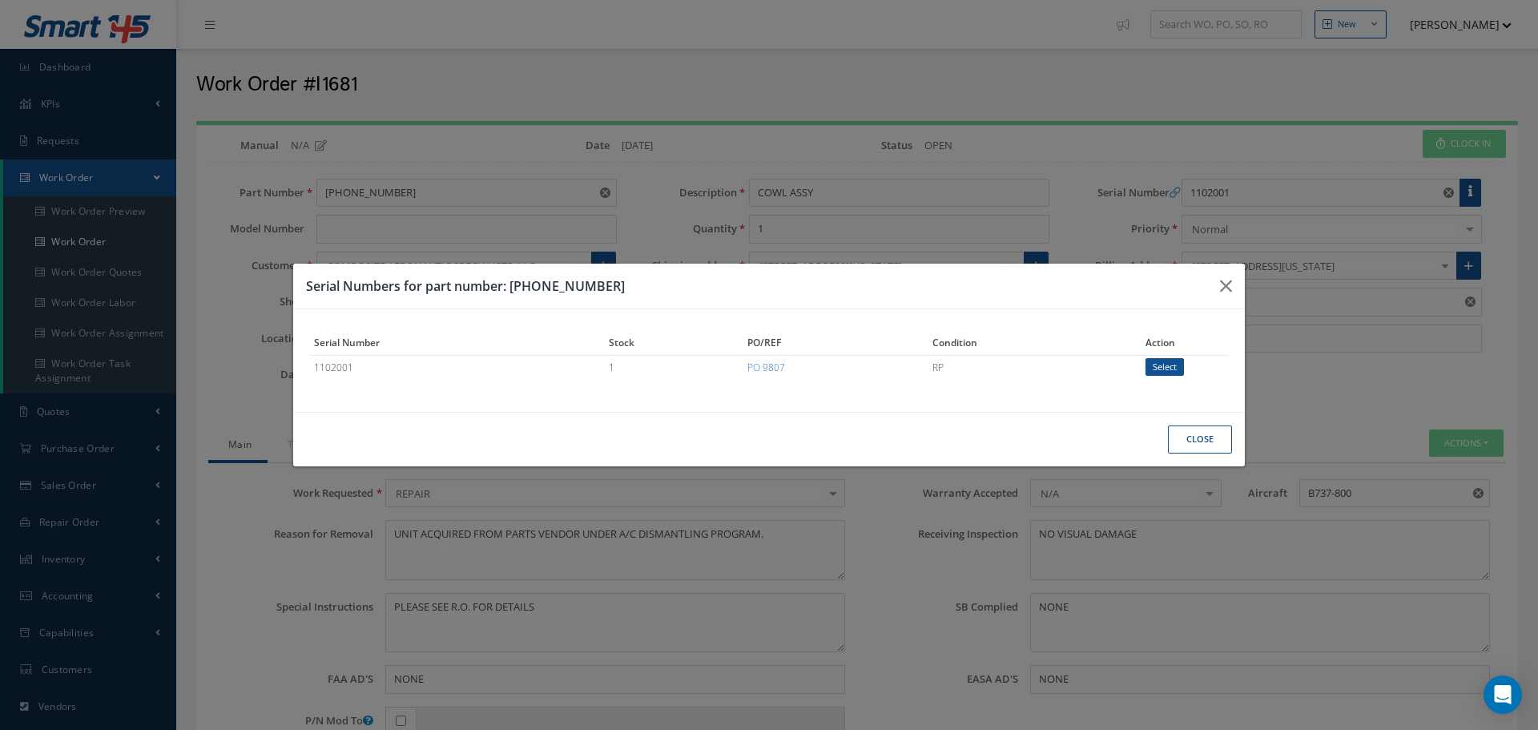
click at [0, 0] on div "Serial Numbers for part number: 314-2200-17 Serial Number Stock PO/REF Conditio…" at bounding box center [0, 0] width 0 height 0
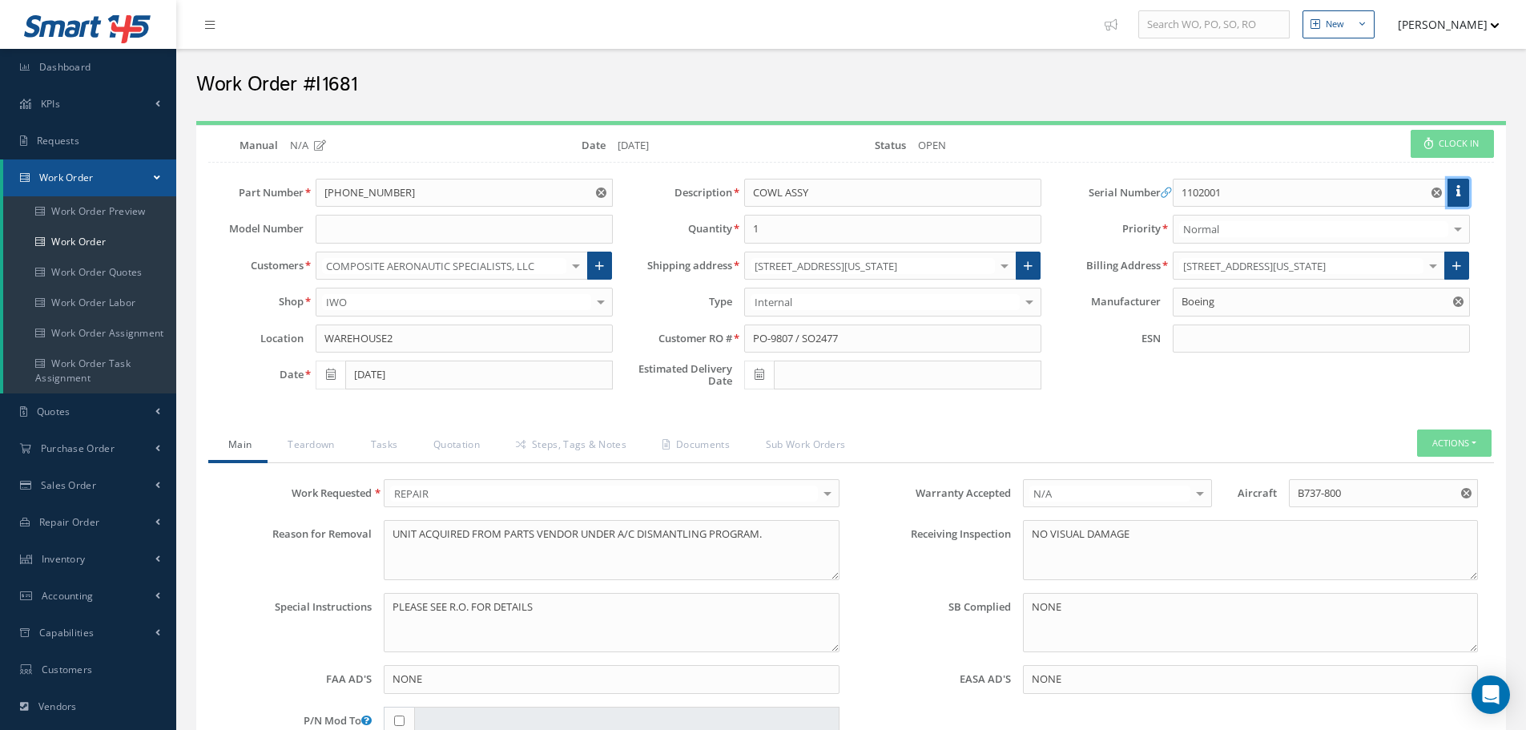
click at [1465, 189] on link at bounding box center [1459, 193] width 22 height 29
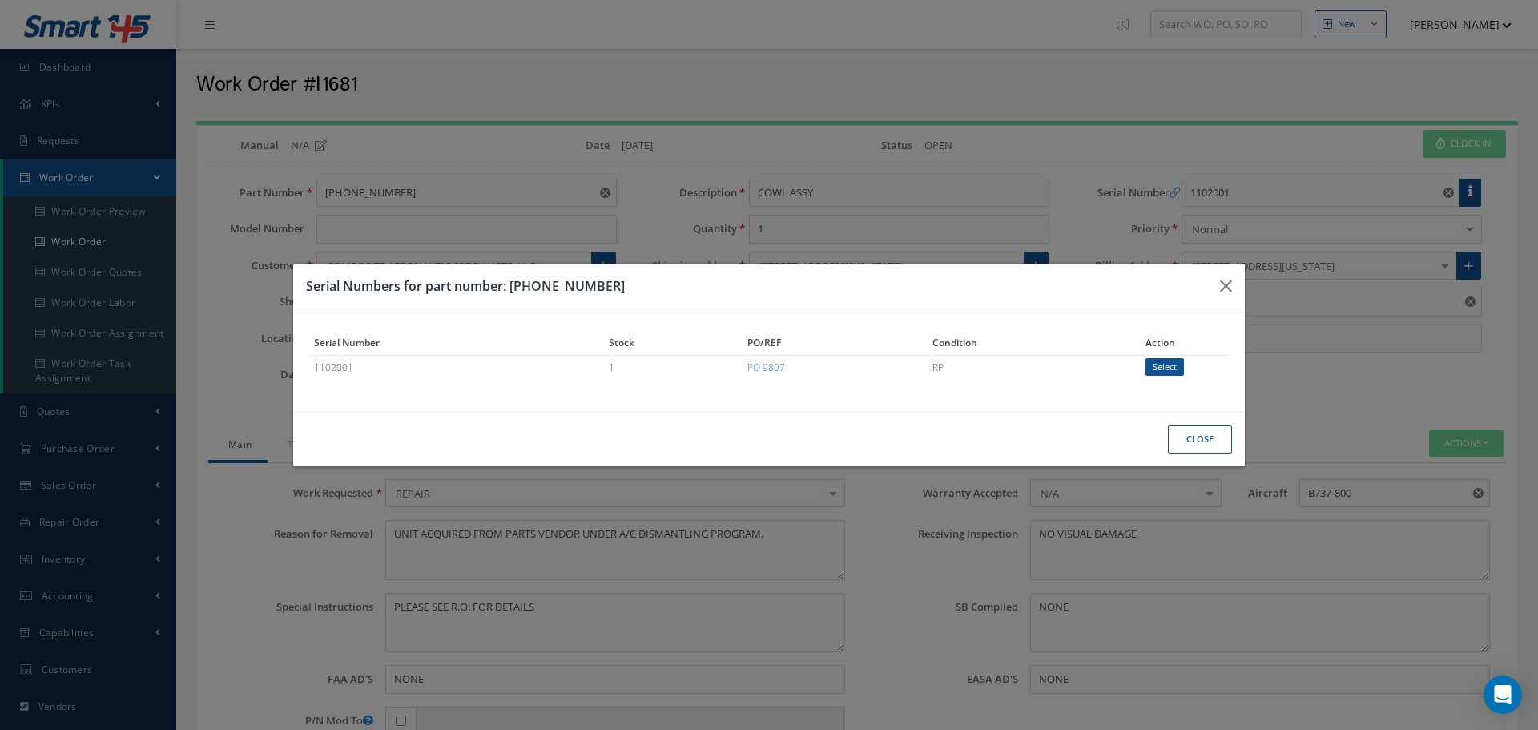
click at [0, 0] on div "Serial Numbers for part number: 314-2200-17 Serial Number Stock PO/REF Conditio…" at bounding box center [0, 0] width 0 height 0
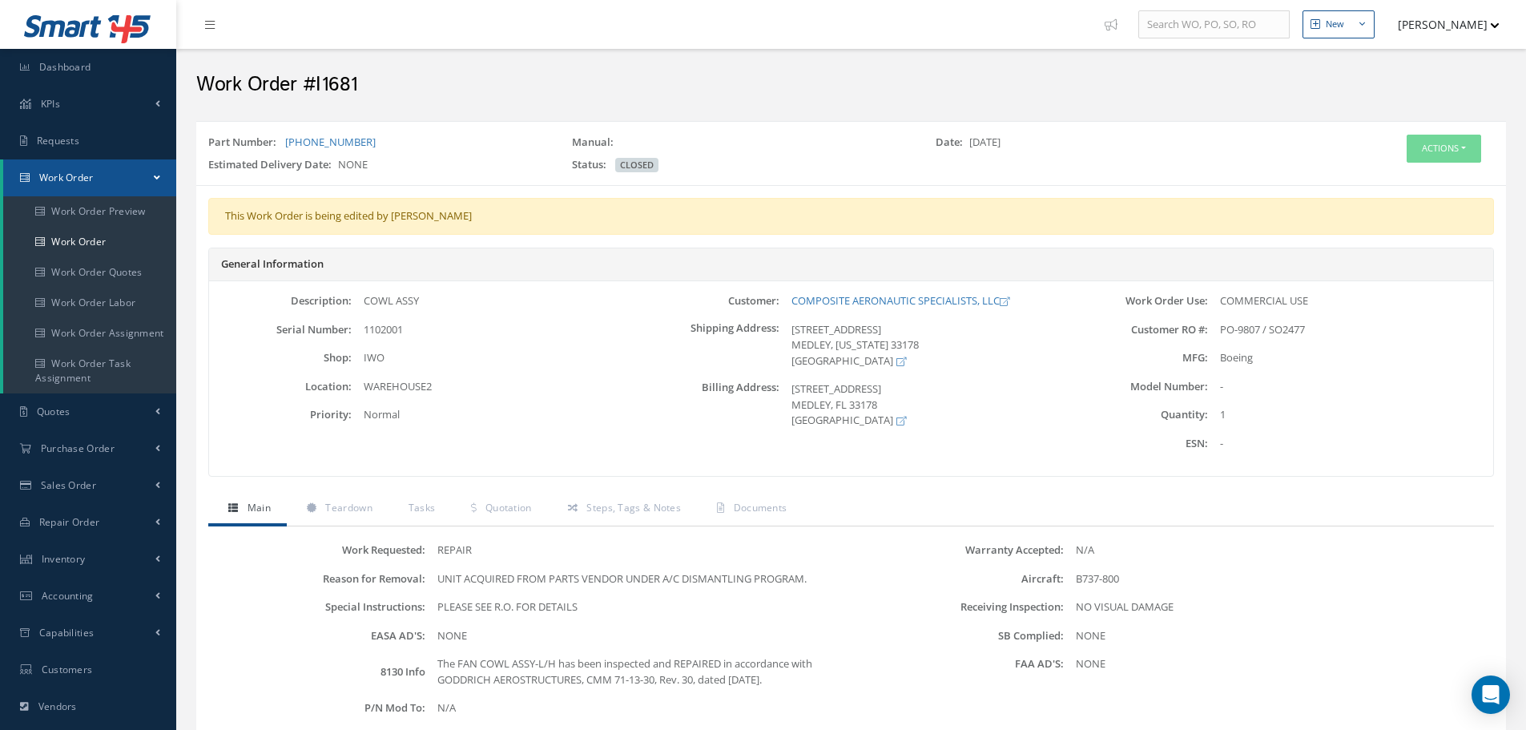
click at [646, 111] on div "Work Order #I1681" at bounding box center [851, 81] width 1350 height 64
click at [1442, 155] on button "Actions" at bounding box center [1444, 149] width 75 height 28
click at [1437, 179] on link "Edit" at bounding box center [1420, 179] width 128 height 22
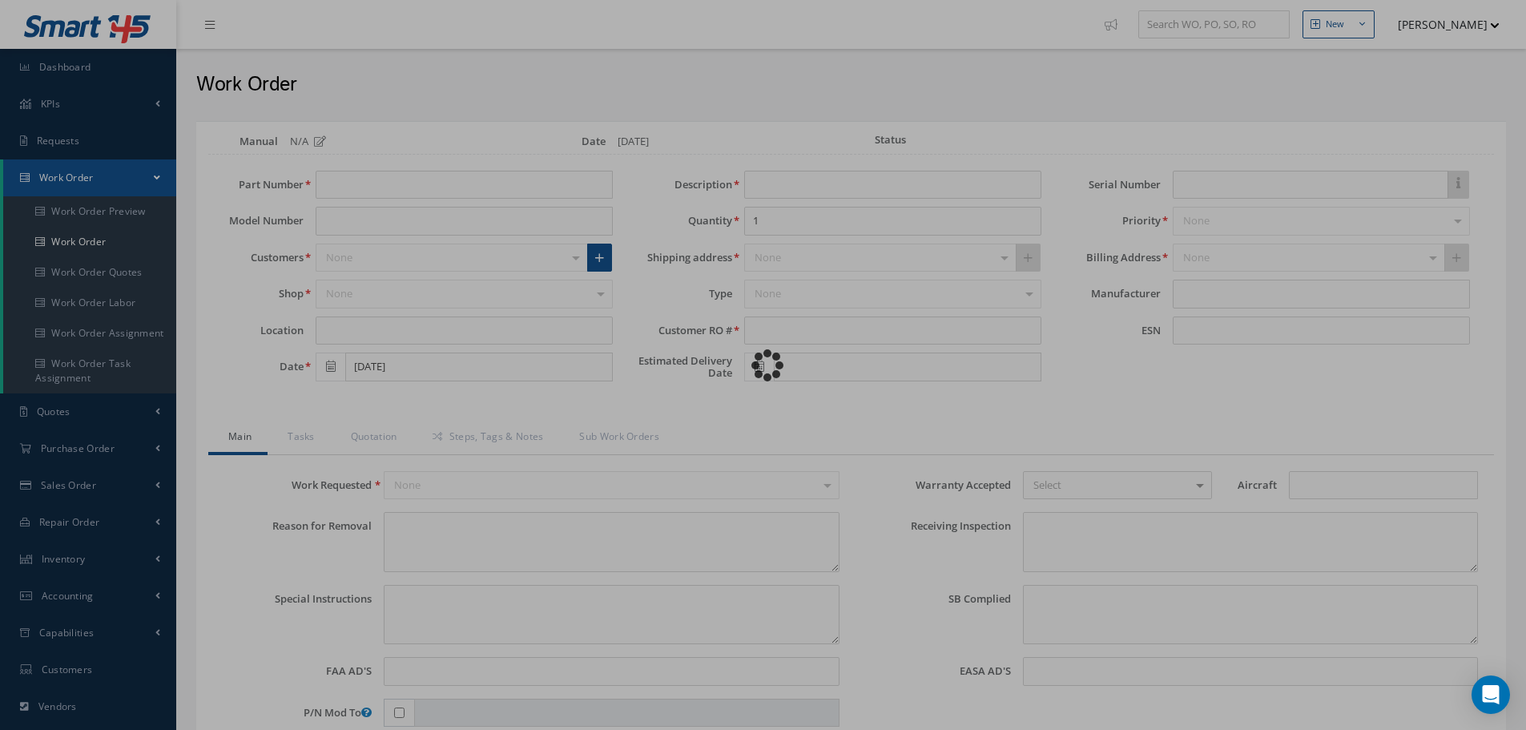
type input "[PHONE_NUMBER]"
type input "WAREHOUSE2"
type input "[DATE]"
type input "COWL ASSY"
type input "PO-9807 / SO2477"
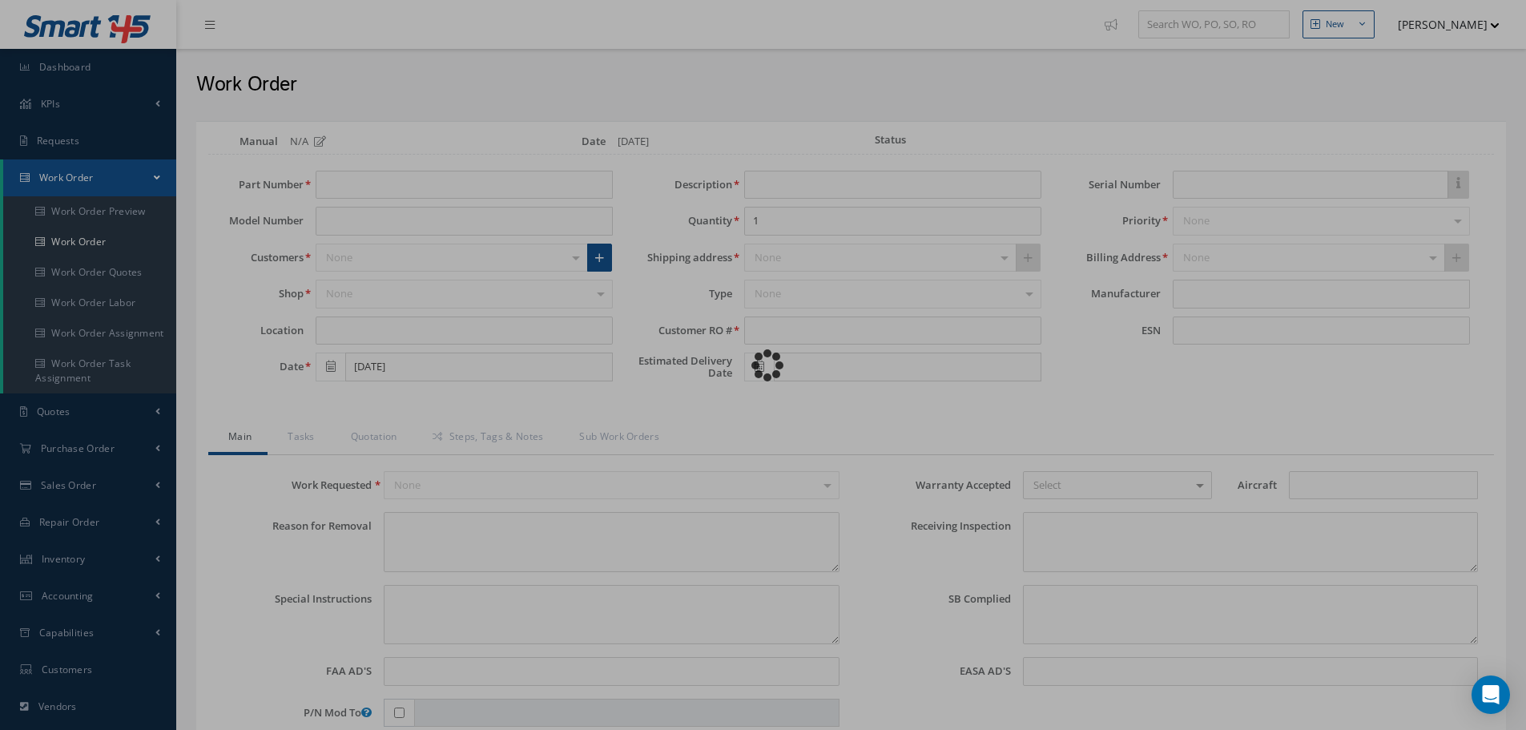
type input "1102001"
type textarea "UNIT ACQUIRED FROM PARTS VENDOR UNDER A/C DISMANTLING PROGRAM."
type textarea "PLEASE SEE R.O. FOR DETAILS"
type input "NONE"
type input "B737-800"
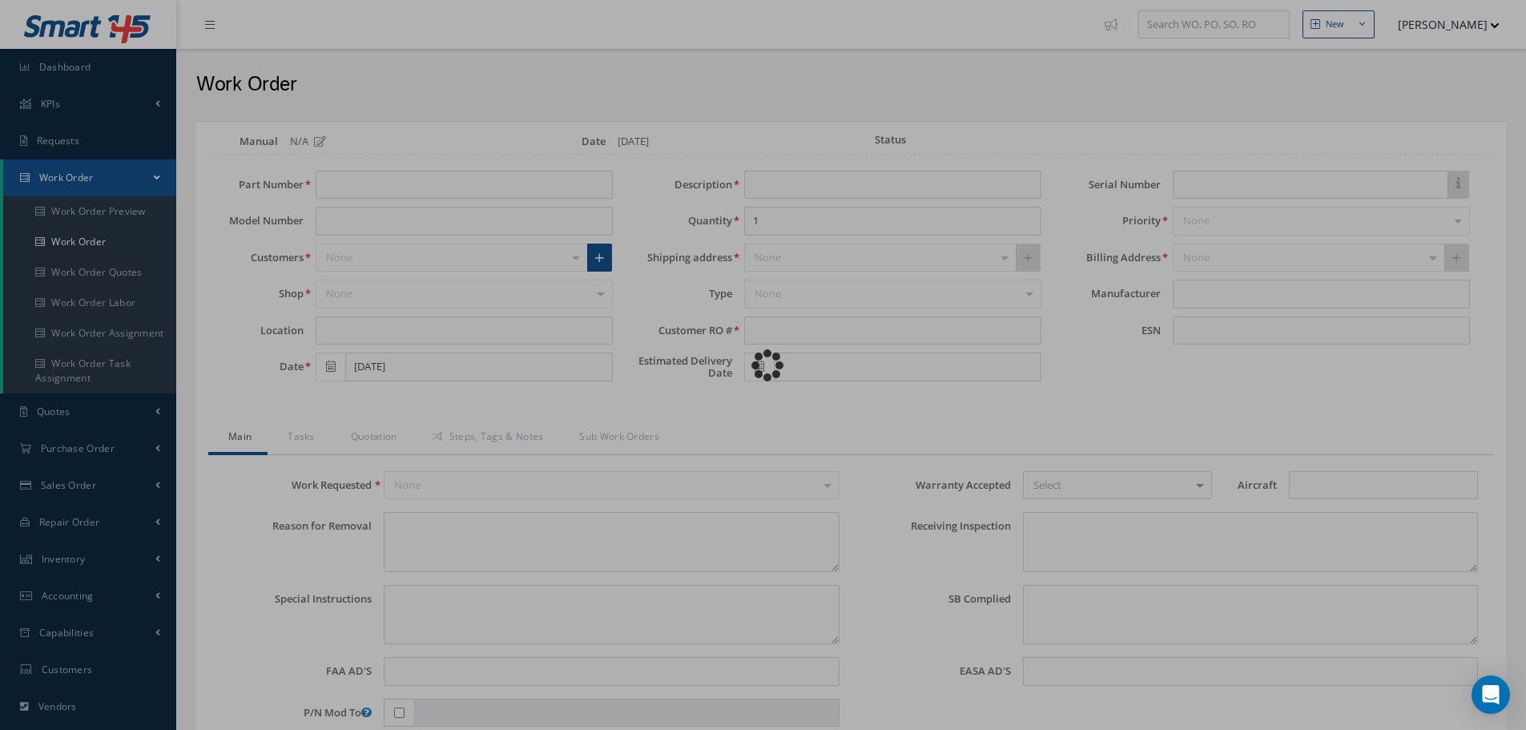
type textarea "NO VISUAL DAMAGE"
type textarea "NONE"
type input "NONE"
type textarea "The FAN COWL ASSY-L/H has been inspected and REPAIRED in accordance with GODDRI…"
type input "[DATE]"
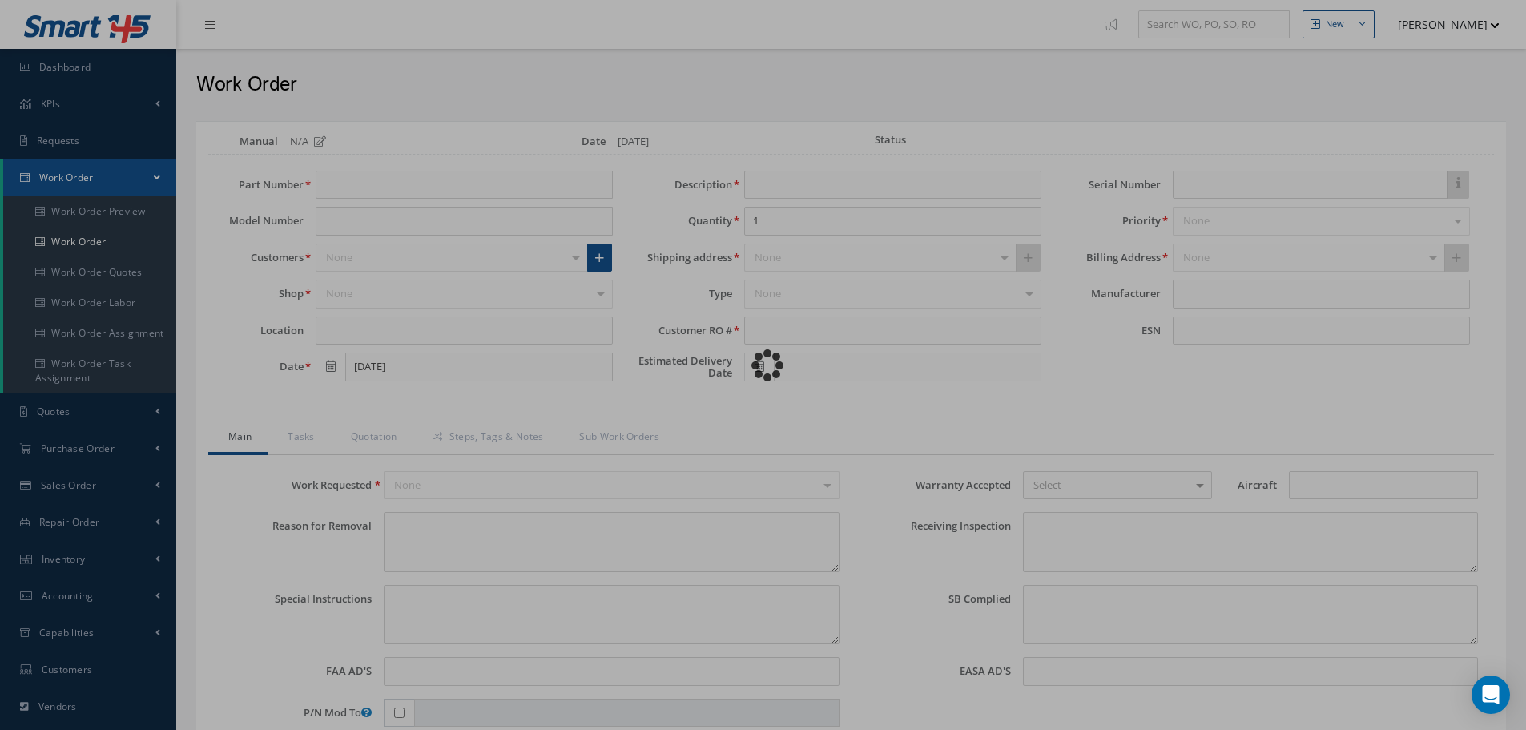
type input "[DATE]"
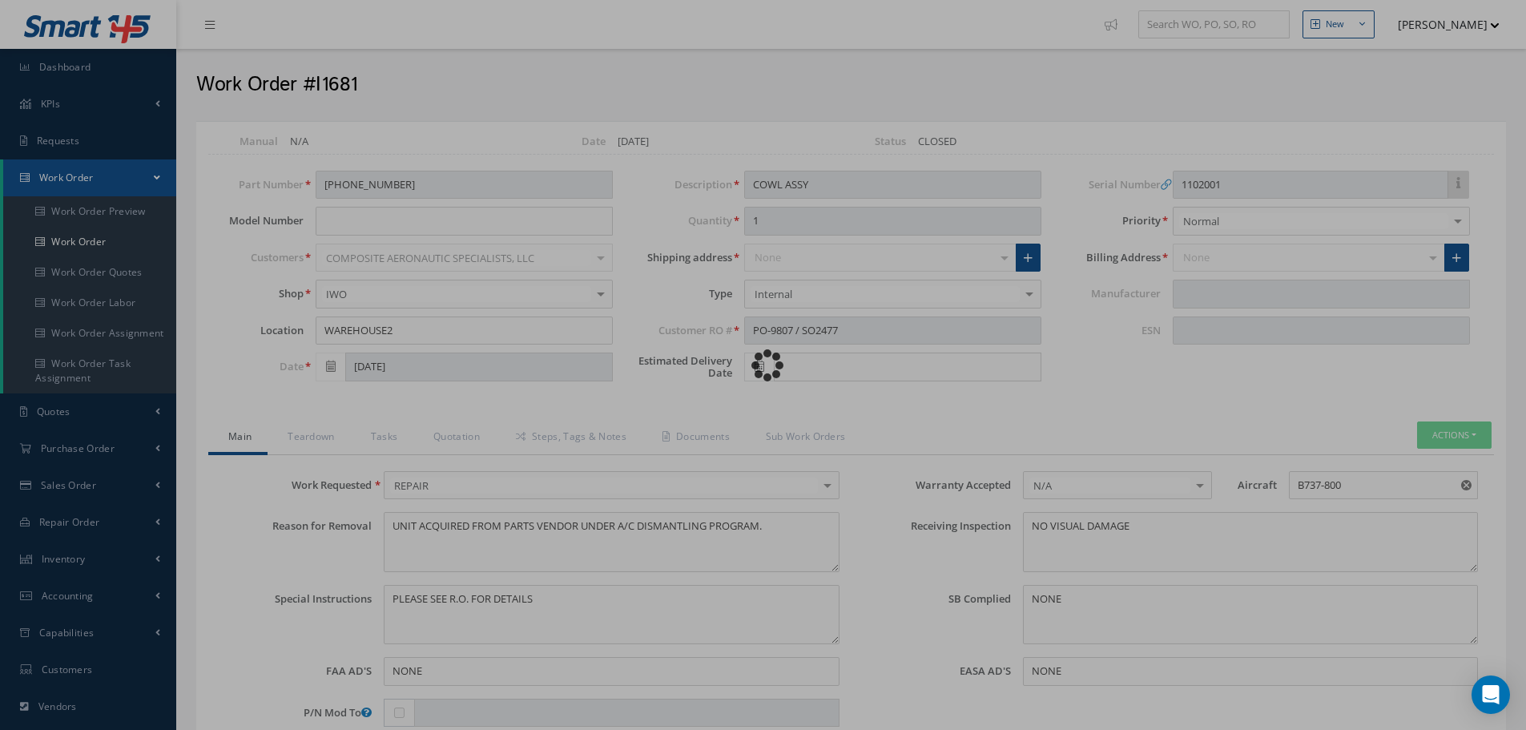
type input "Boeing"
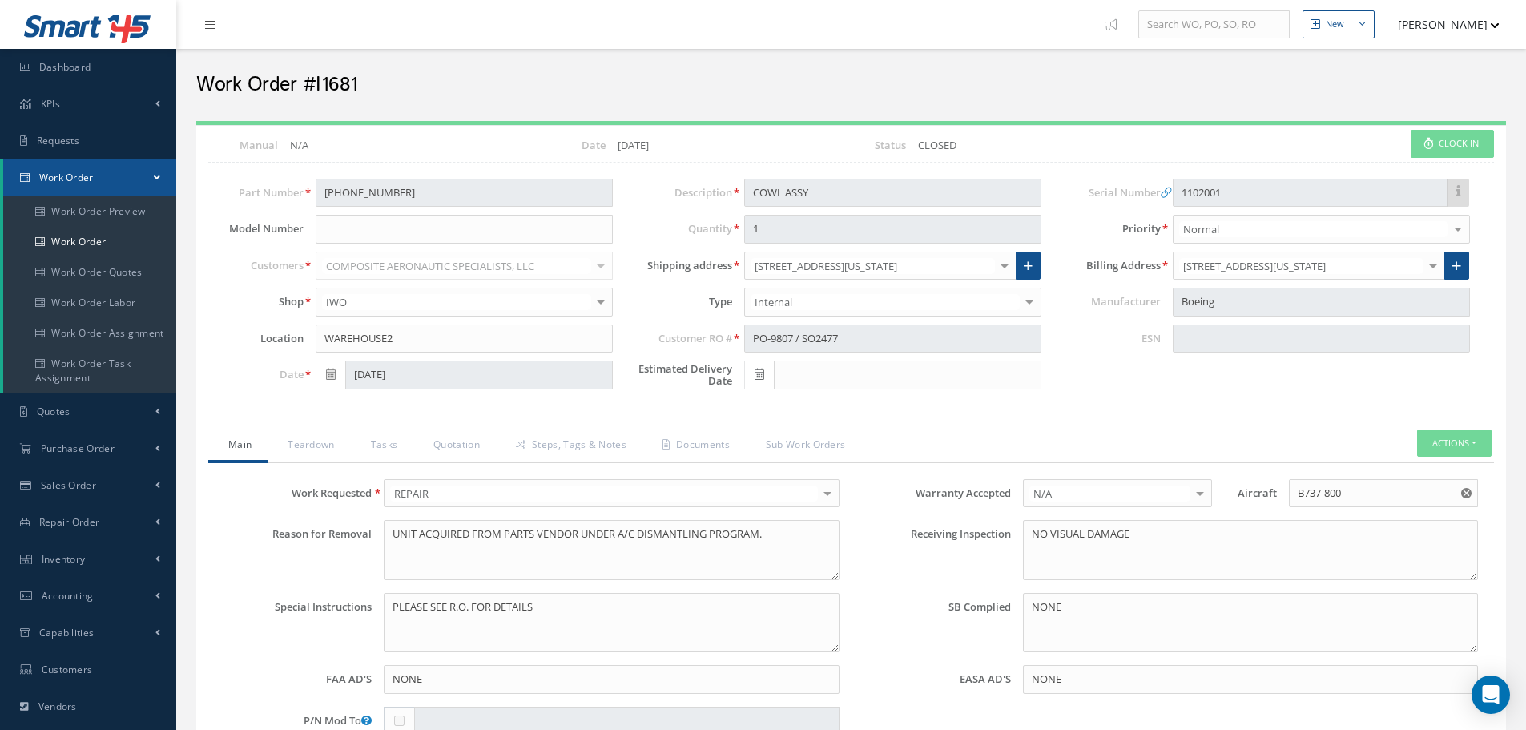
click at [776, 83] on h2 "Work Order #I1681" at bounding box center [851, 85] width 1310 height 24
